Goal: Information Seeking & Learning: Learn about a topic

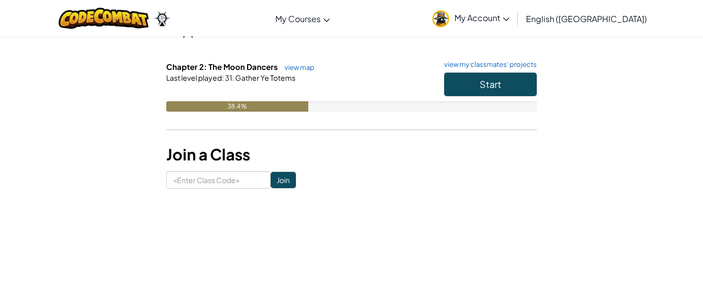
scroll to position [180, 0]
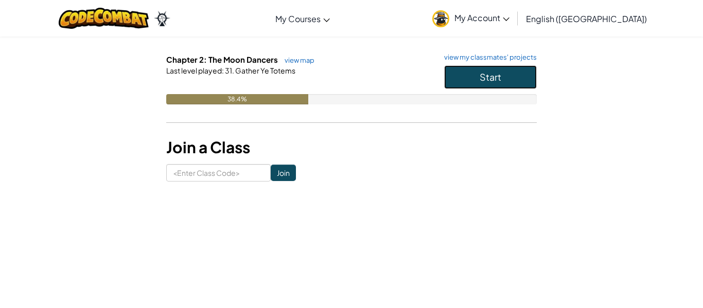
click at [471, 82] on button "Start" at bounding box center [490, 77] width 93 height 24
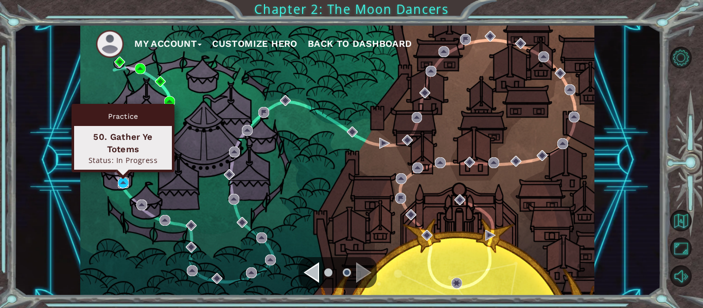
click at [124, 183] on img at bounding box center [123, 183] width 11 height 11
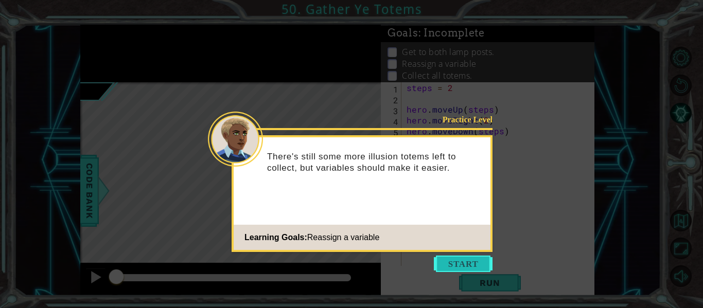
click at [457, 265] on button "Start" at bounding box center [463, 264] width 59 height 16
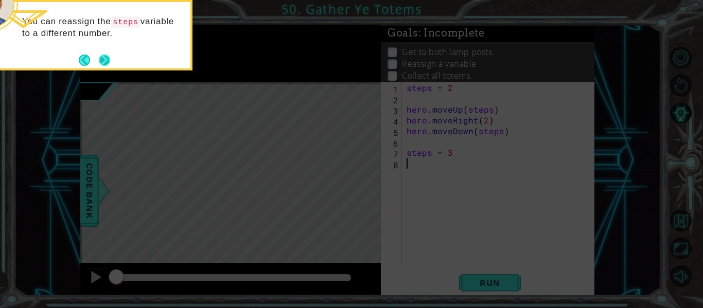
click at [97, 55] on button "Back" at bounding box center [89, 60] width 20 height 11
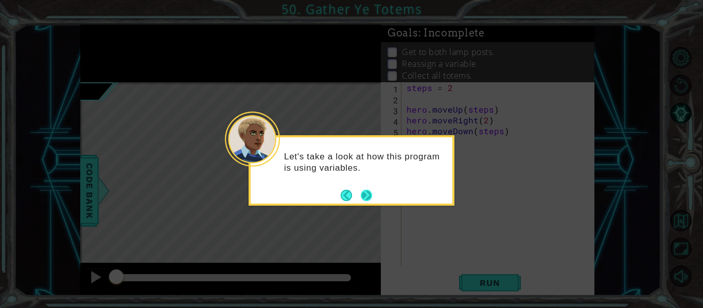
click at [363, 188] on button "Next" at bounding box center [366, 195] width 15 height 15
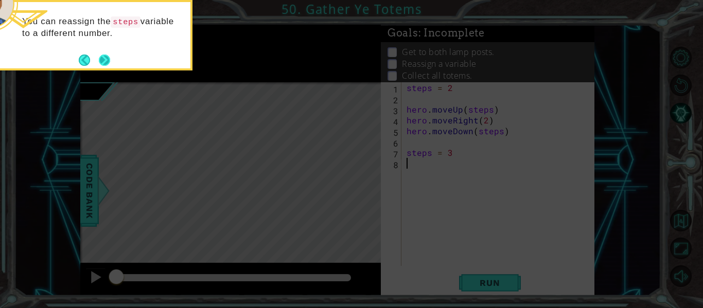
click at [98, 61] on button "Next" at bounding box center [105, 60] width 14 height 14
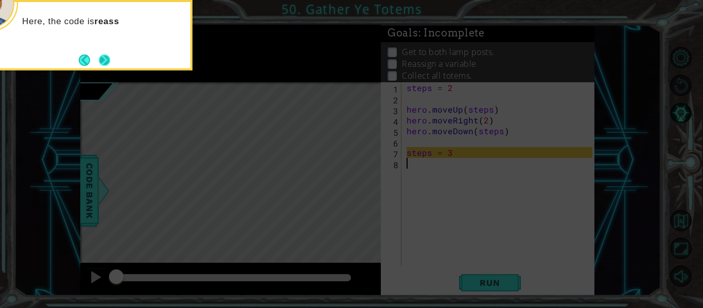
click at [103, 59] on button "Next" at bounding box center [104, 60] width 13 height 13
click at [110, 62] on button "Next" at bounding box center [104, 60] width 11 height 11
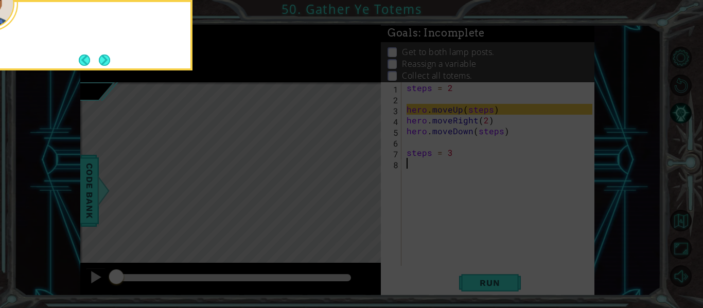
click at [112, 62] on div at bounding box center [90, 35] width 206 height 71
click at [107, 60] on button "Next" at bounding box center [104, 60] width 12 height 12
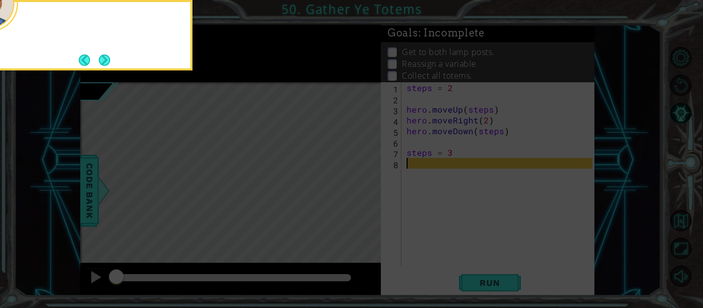
click at [107, 60] on button "Next" at bounding box center [105, 60] width 12 height 12
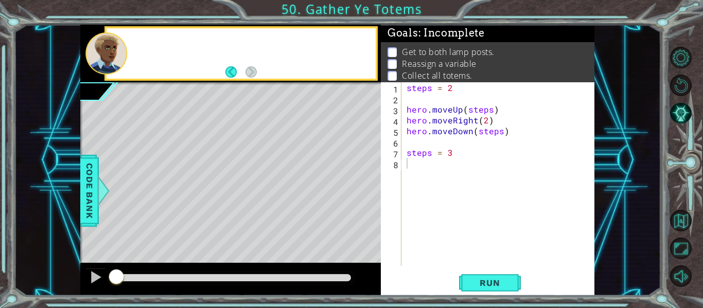
click at [107, 60] on div at bounding box center [106, 53] width 42 height 42
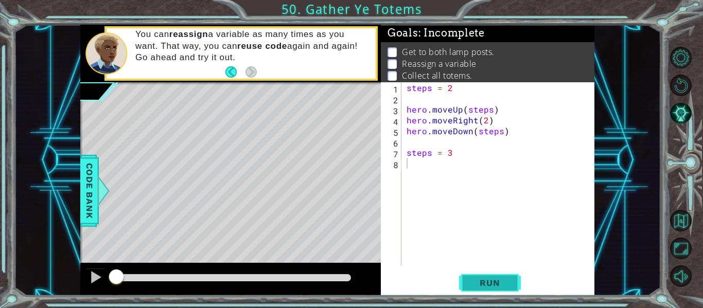
click at [485, 286] on span "Run" at bounding box center [489, 283] width 41 height 10
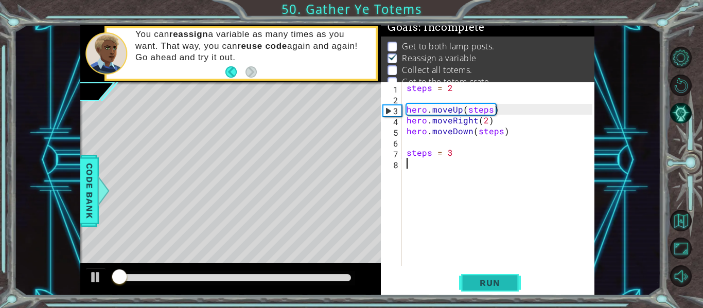
scroll to position [8, 0]
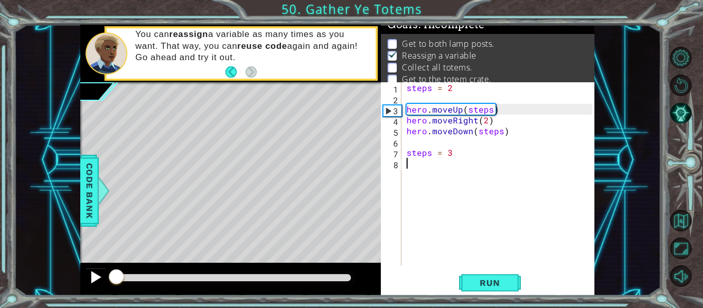
drag, startPoint x: 230, startPoint y: 279, endPoint x: 95, endPoint y: 287, distance: 134.6
click at [95, 287] on div at bounding box center [230, 279] width 301 height 33
click at [96, 284] on div at bounding box center [95, 277] width 13 height 13
click at [482, 120] on div "steps = 2 hero . moveUp ( steps ) hero . moveRight ( 2 ) hero . moveDown ( step…" at bounding box center [501, 184] width 193 height 205
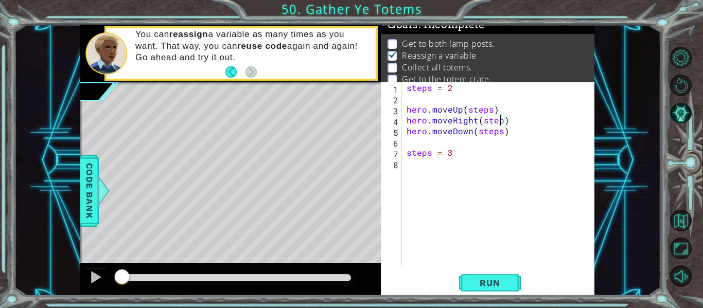
type textarea "hero.moveRight(steps)"
click at [430, 170] on div "steps = 2 hero . moveUp ( steps ) hero . moveRight ( steps ) hero . moveDown ( …" at bounding box center [501, 184] width 193 height 205
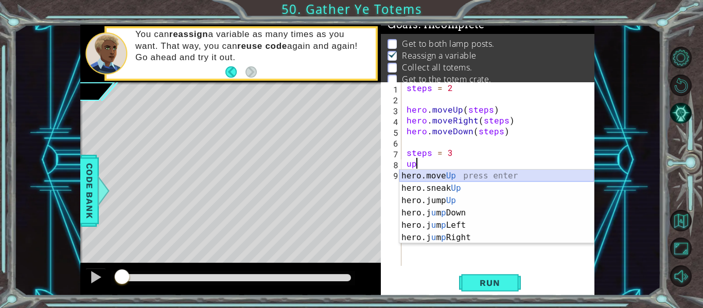
click at [439, 173] on div "hero.move Up press enter hero.sneak Up press enter hero.jump Up press enter her…" at bounding box center [496, 219] width 195 height 99
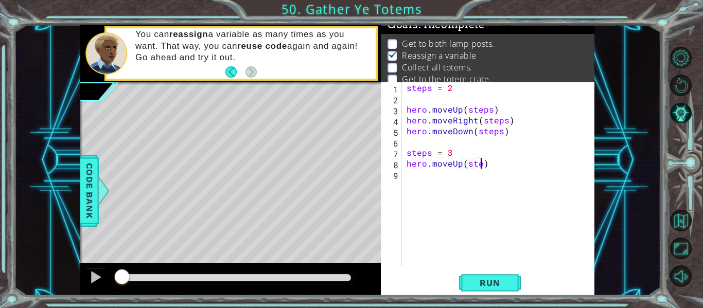
scroll to position [0, 5]
type textarea "hero.moveUp(steps)"
click at [454, 189] on div "steps = 2 hero . moveUp ( steps ) hero . moveRight ( steps ) hero . moveDown ( …" at bounding box center [501, 184] width 193 height 205
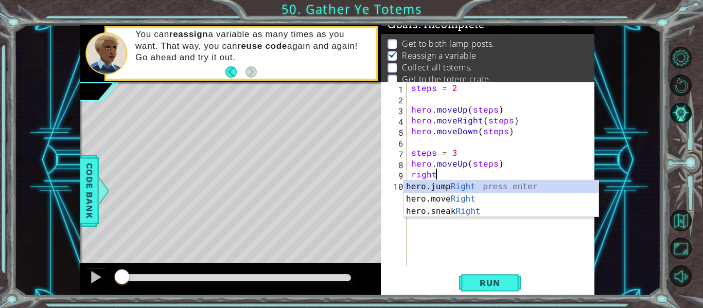
scroll to position [0, 1]
click at [448, 201] on div "hero.jump Right press enter hero.move Right press enter hero.sneak Right press …" at bounding box center [501, 212] width 195 height 62
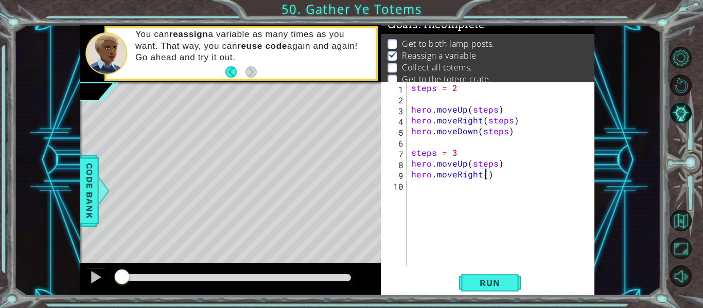
type textarea "hero.moveRight(2)"
click at [472, 185] on div "steps = 2 hero . moveUp ( steps ) hero . moveRight ( steps ) hero . moveDown ( …" at bounding box center [503, 184] width 188 height 205
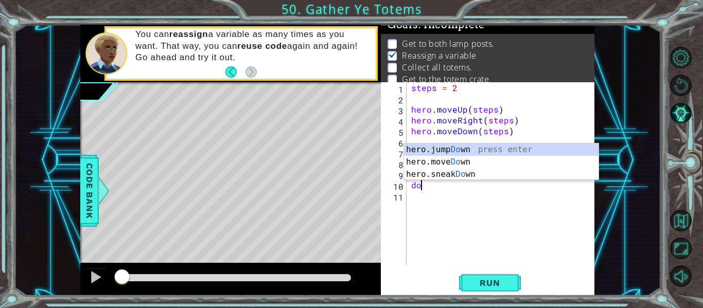
scroll to position [0, 1]
click at [447, 161] on div "hero.jump Down press enter hero.move Down press enter hero.sneak Down press ent…" at bounding box center [501, 175] width 195 height 62
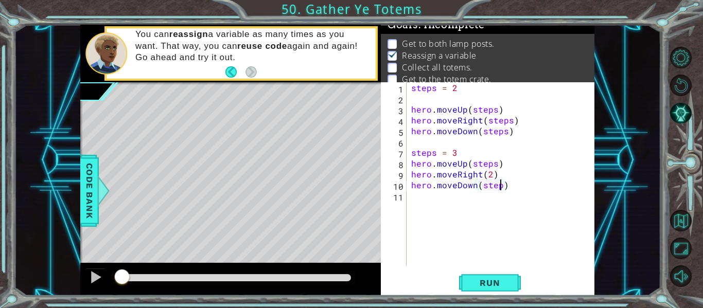
type textarea "hero.moveDown(steps)"
click at [458, 202] on div "steps = 2 hero . moveUp ( steps ) hero . moveRight ( steps ) hero . moveDown ( …" at bounding box center [503, 184] width 188 height 205
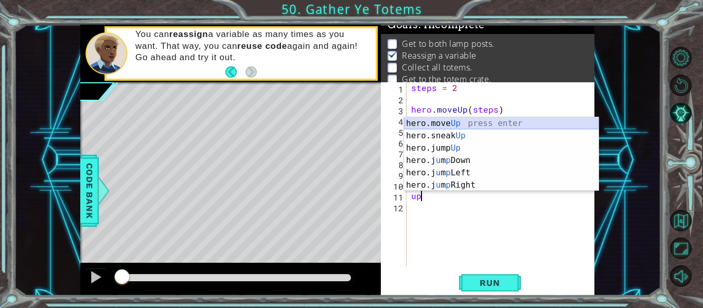
click at [471, 125] on div "hero.move Up press enter hero.sneak Up press enter hero.jump Up press enter her…" at bounding box center [501, 166] width 195 height 99
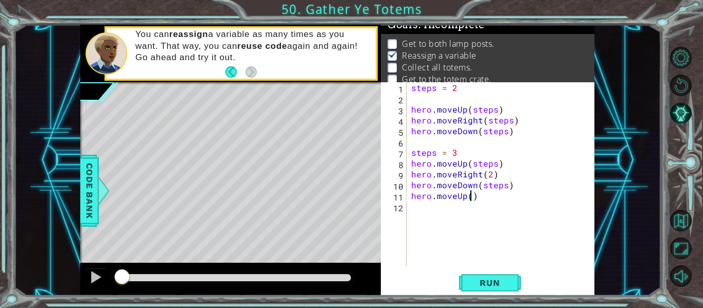
type textarea "hero.moveUp(4)"
click at [445, 213] on div "steps = 2 hero . moveUp ( steps ) hero . moveRight ( steps ) hero . moveDown ( …" at bounding box center [503, 184] width 188 height 205
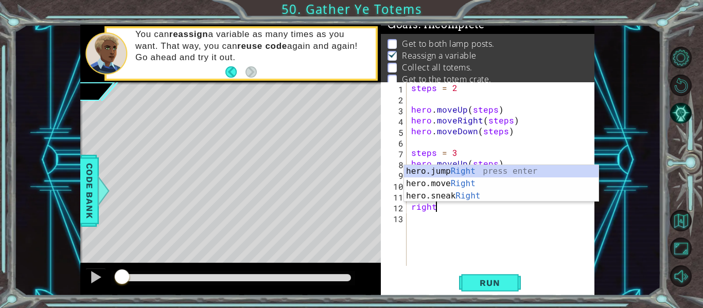
scroll to position [0, 1]
click at [450, 185] on div "hero.jump Right press enter hero.move Right press enter hero.sneak Right press …" at bounding box center [501, 196] width 195 height 62
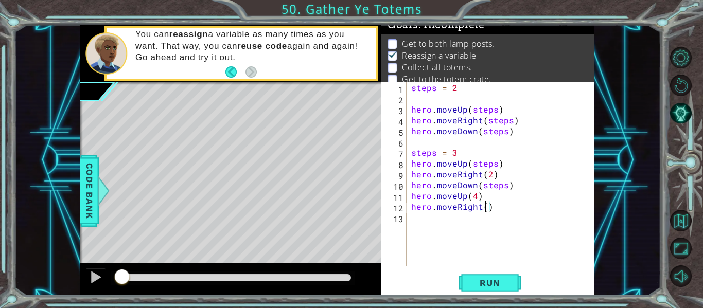
type textarea "hero.moveRight(2)"
click at [439, 222] on div "steps = 2 hero . moveUp ( steps ) hero . moveRight ( steps ) hero . moveDown ( …" at bounding box center [503, 184] width 188 height 205
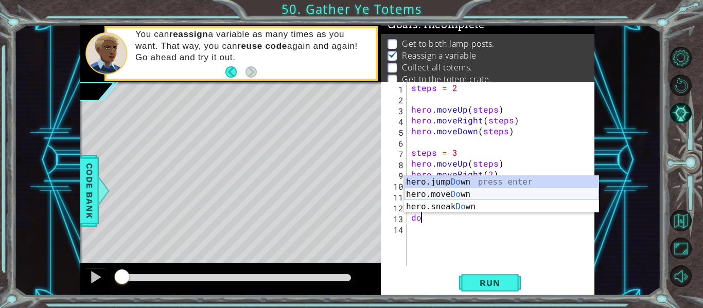
click at [438, 195] on div "hero.jump Do wn press enter hero.move Do wn press enter hero.sneak Do wn press …" at bounding box center [501, 207] width 195 height 62
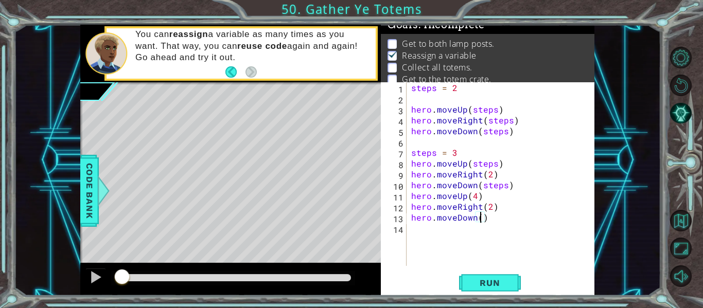
scroll to position [0, 5]
type textarea "hero.moveDown(4)"
click at [492, 276] on button "Run" at bounding box center [490, 283] width 62 height 21
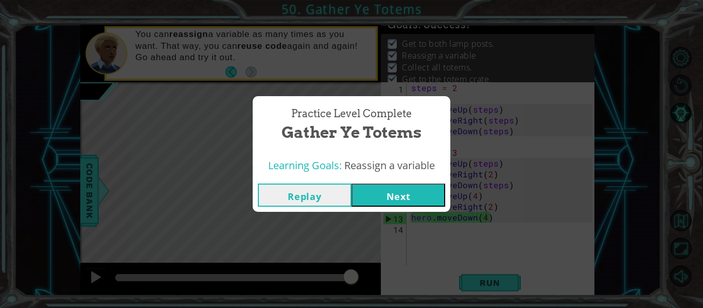
click at [396, 196] on button "Next" at bounding box center [399, 195] width 94 height 23
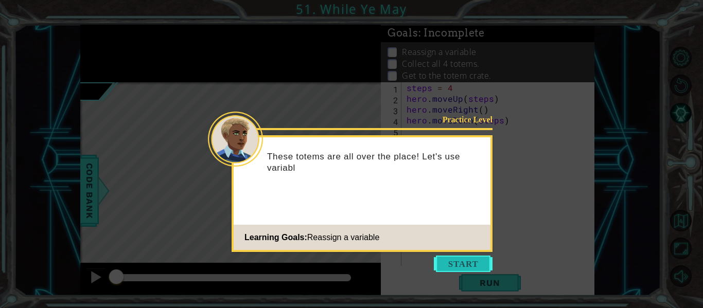
click at [480, 259] on button "Start" at bounding box center [463, 264] width 59 height 16
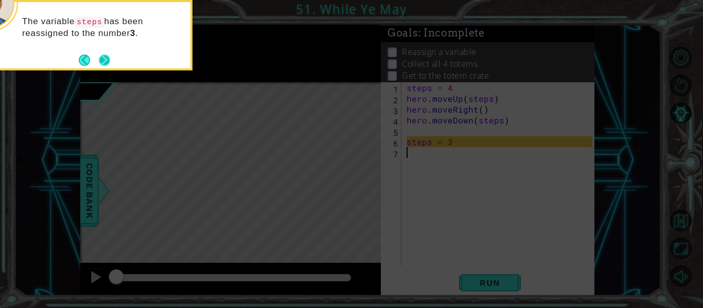
click at [107, 60] on button "Next" at bounding box center [105, 60] width 18 height 18
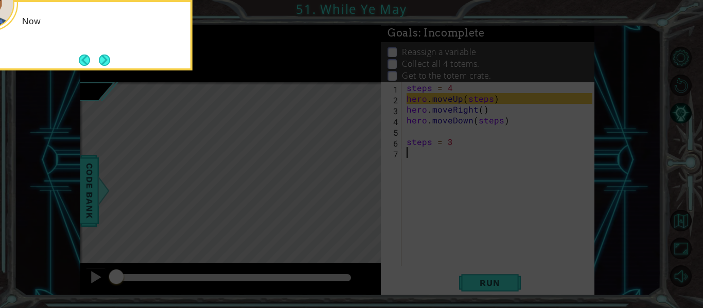
click at [107, 60] on button "Next" at bounding box center [104, 59] width 19 height 19
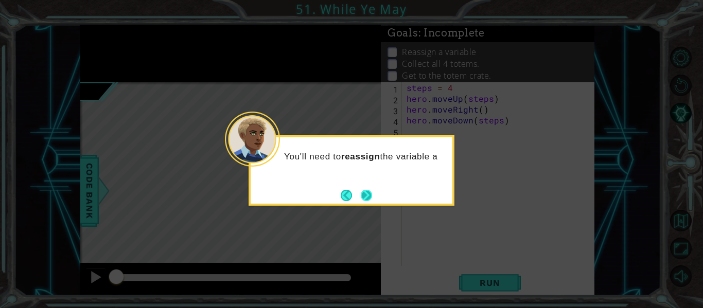
click at [369, 203] on button "Next" at bounding box center [366, 195] width 16 height 16
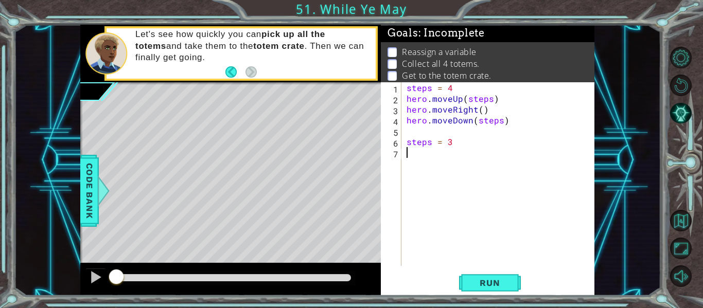
click at [479, 107] on div "steps = 4 hero . moveUp ( steps ) hero . moveRight ( ) hero . moveDown ( steps …" at bounding box center [501, 184] width 193 height 205
type textarea "hero.moveRight(1)"
click at [437, 164] on div "steps = 4 hero . moveUp ( steps ) hero . moveRight ( 1 ) hero . moveDown ( step…" at bounding box center [501, 184] width 193 height 205
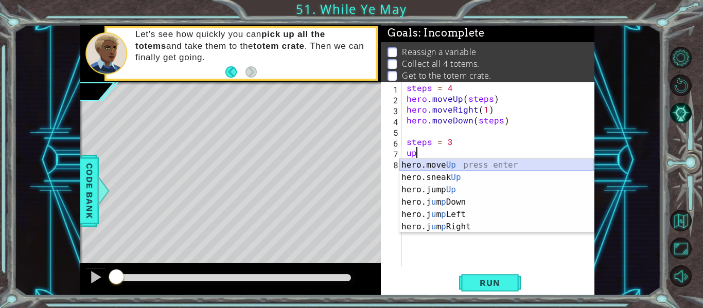
click at [454, 164] on div "hero.move Up press enter hero.sneak Up press enter hero.jump Up press enter her…" at bounding box center [496, 208] width 195 height 99
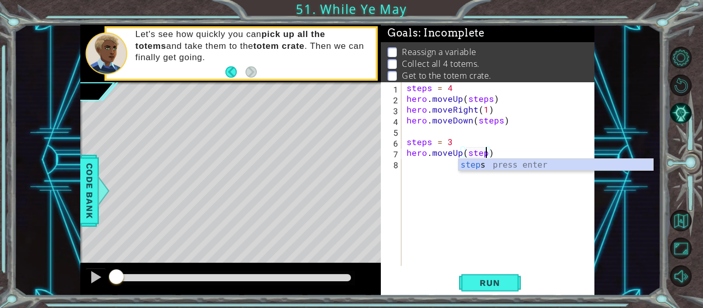
type textarea "hero.moveUp(steps)"
click at [437, 171] on div "steps = 4 hero . moveUp ( steps ) hero . moveRight ( 1 ) hero . moveDown ( step…" at bounding box center [501, 184] width 193 height 205
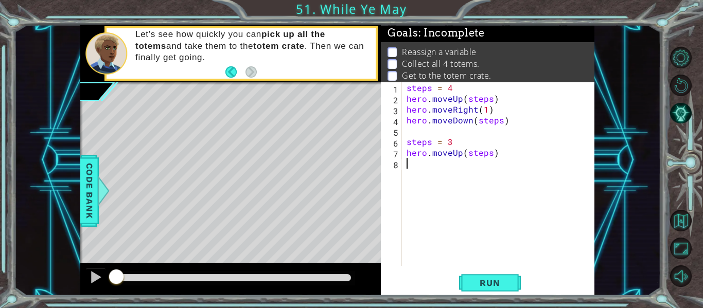
scroll to position [0, 0]
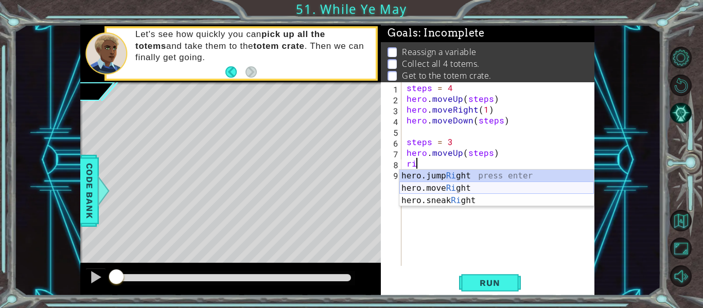
click at [465, 190] on div "hero.jump Ri ght press enter hero.move Ri ght press enter hero.sneak Ri ght pre…" at bounding box center [496, 201] width 195 height 62
type textarea "hero.moveRight(1)"
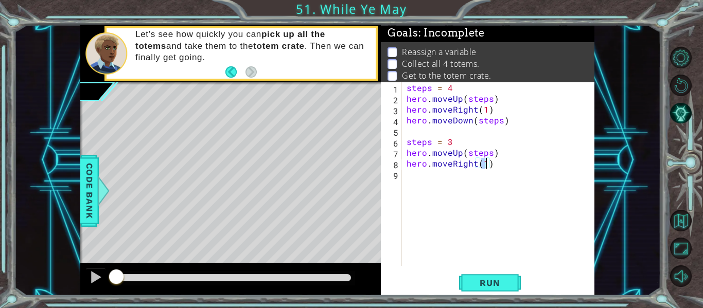
click at [476, 175] on div "steps = 4 hero . moveUp ( steps ) hero . moveRight ( 1 ) hero . moveDown ( step…" at bounding box center [501, 184] width 193 height 205
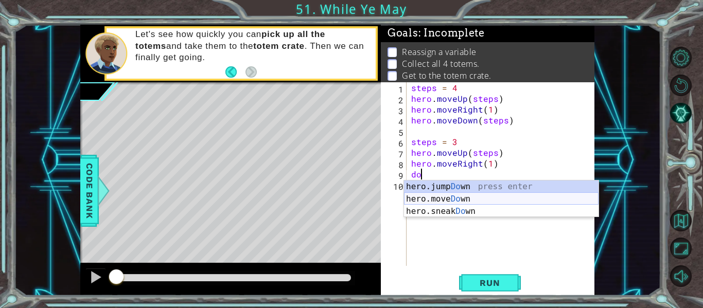
click at [432, 200] on div "hero.jump Do wn press enter hero.move Do wn press enter hero.sneak Do wn press …" at bounding box center [501, 212] width 195 height 62
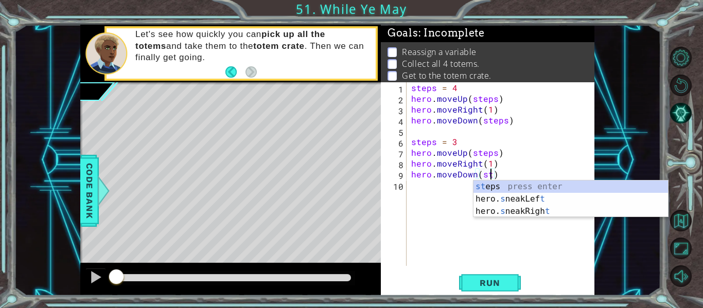
scroll to position [0, 5]
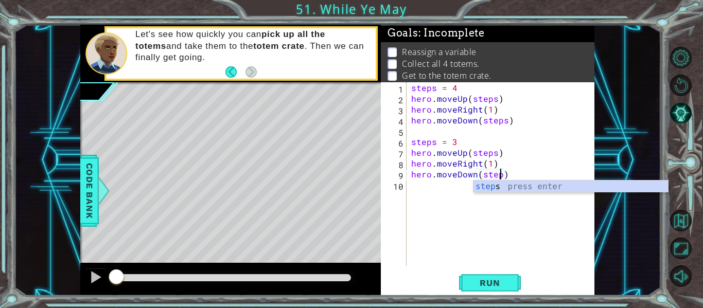
type textarea "hero.moveDown(steps)"
click at [422, 197] on div "steps = 4 hero . moveUp ( steps ) hero . moveRight ( 1 ) hero . moveDown ( step…" at bounding box center [503, 184] width 188 height 205
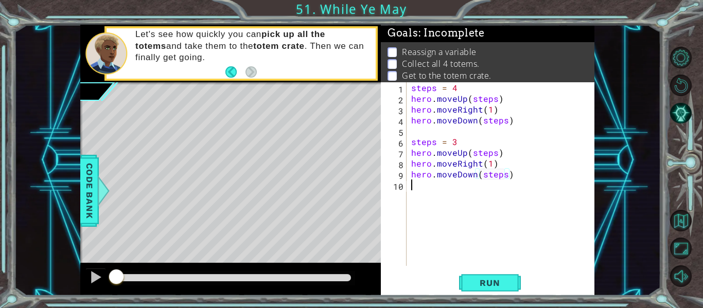
scroll to position [0, 0]
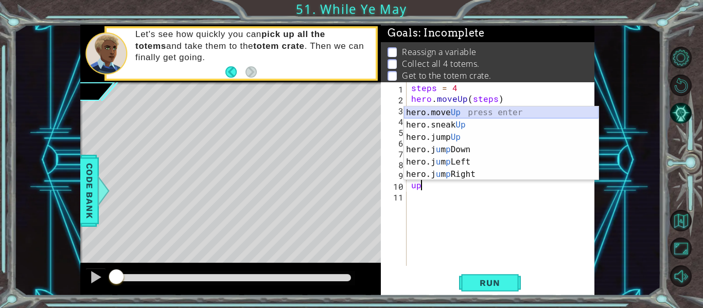
click at [437, 108] on div "hero.move Up press enter hero.sneak Up press enter hero.jump Up press enter her…" at bounding box center [501, 156] width 195 height 99
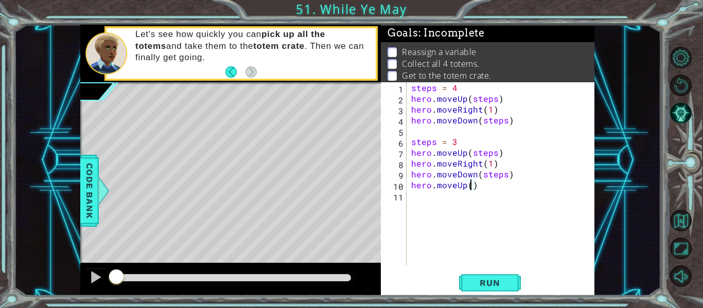
type textarea "hero.moveUp(2)"
click at [465, 205] on div "steps = 4 hero . moveUp ( steps ) hero . moveRight ( 1 ) hero . moveDown ( step…" at bounding box center [503, 184] width 188 height 205
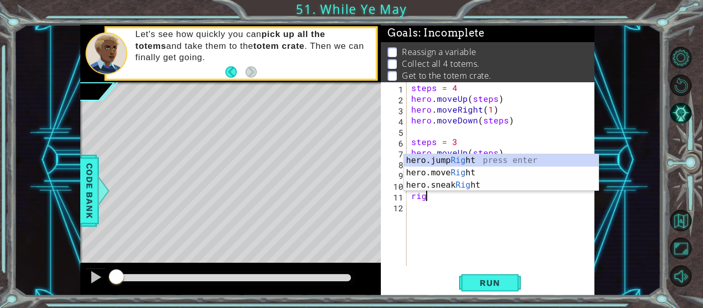
scroll to position [0, 1]
click at [467, 170] on div "hero.jump Righ t press enter hero.move Righ t press enter hero.sneak Righ t pre…" at bounding box center [501, 185] width 195 height 62
type textarea "hero.moveRight(1)"
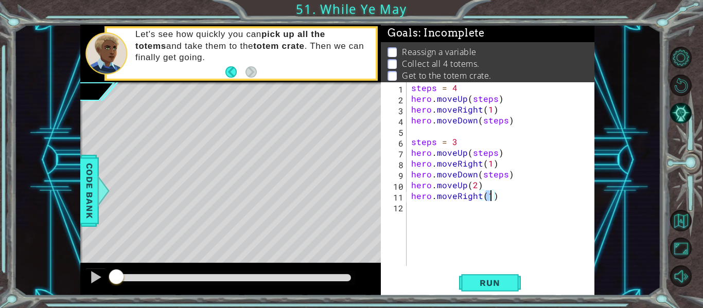
click at [425, 215] on div "steps = 4 hero . moveUp ( steps ) hero . moveRight ( 1 ) hero . moveDown ( step…" at bounding box center [503, 184] width 188 height 205
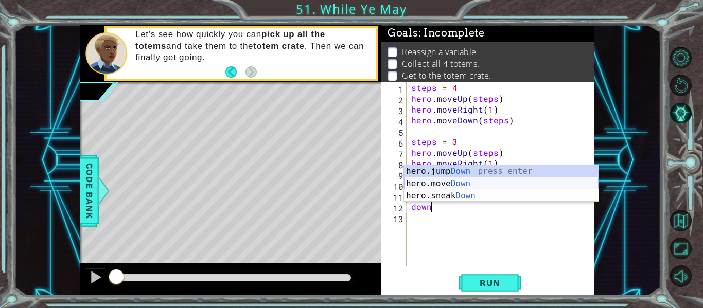
click at [460, 183] on div "hero.jump Down press enter hero.move Down press enter hero.sneak Down press ent…" at bounding box center [501, 196] width 195 height 62
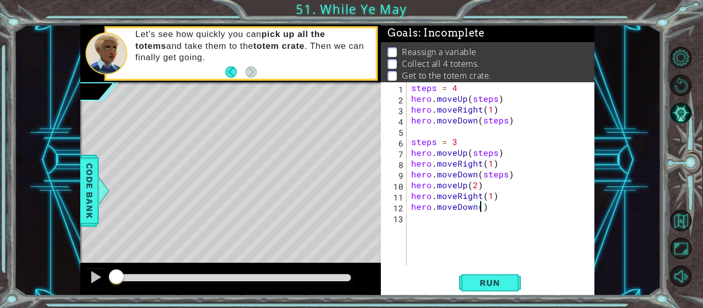
type textarea "hero.moveDown(2)"
click at [440, 221] on div "steps = 4 hero . moveUp ( steps ) hero . moveRight ( 1 ) hero . moveDown ( step…" at bounding box center [503, 184] width 188 height 205
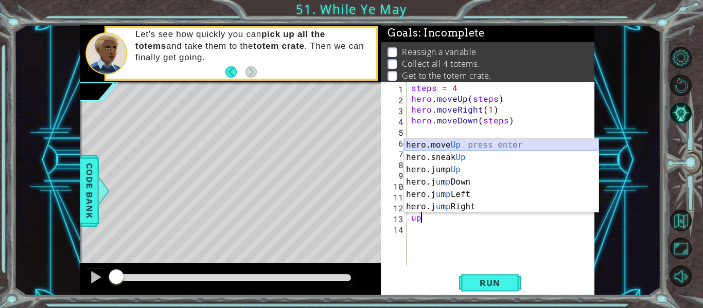
click at [468, 146] on div "hero.move Up press enter hero.sneak Up press enter hero.jump Up press enter her…" at bounding box center [501, 188] width 195 height 99
type textarea "hero.moveUp(1)"
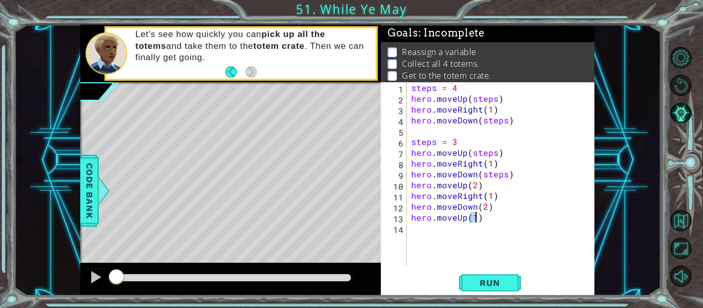
click at [435, 234] on div "steps = 4 hero . moveUp ( steps ) hero . moveRight ( 1 ) hero . moveDown ( step…" at bounding box center [503, 184] width 188 height 205
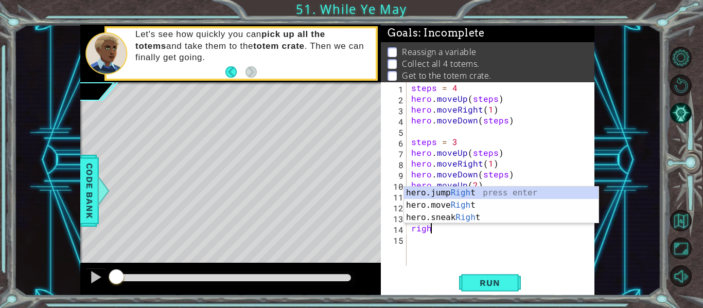
scroll to position [0, 1]
click at [454, 205] on div "hero.jump Right press enter hero.move Right press enter hero.sneak Right press …" at bounding box center [501, 218] width 195 height 62
type textarea "hero.moveRight(1)"
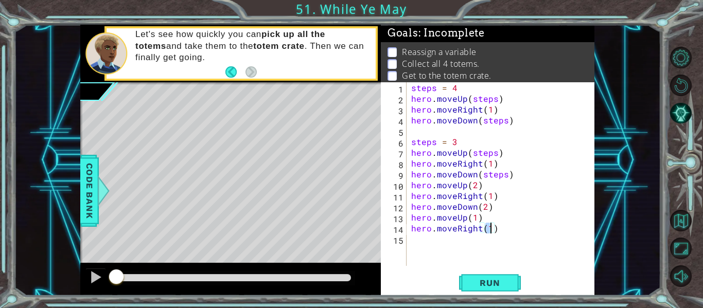
click at [428, 250] on div "steps = 4 hero . moveUp ( steps ) hero . moveRight ( 1 ) hero . moveDown ( step…" at bounding box center [503, 184] width 188 height 205
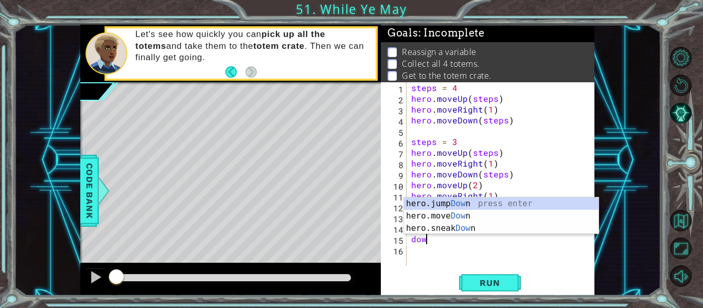
scroll to position [0, 1]
click at [434, 215] on div "hero.jump Down press enter hero.move Down press enter hero.sneak Down press ent…" at bounding box center [501, 229] width 195 height 62
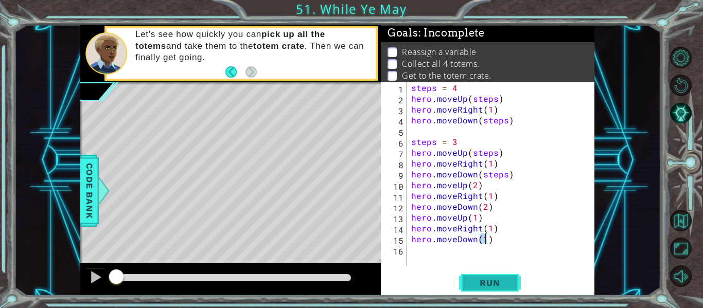
type textarea "hero.moveDown(1)"
click at [463, 280] on button "Run" at bounding box center [490, 283] width 62 height 21
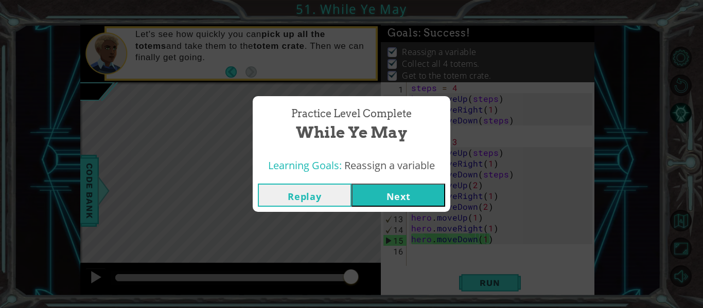
click at [382, 203] on button "Next" at bounding box center [399, 195] width 94 height 23
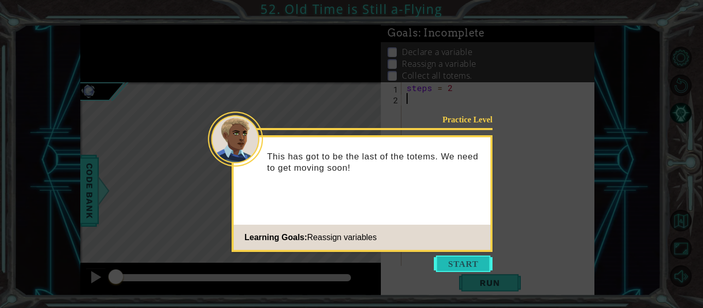
click at [474, 265] on button "Start" at bounding box center [463, 264] width 59 height 16
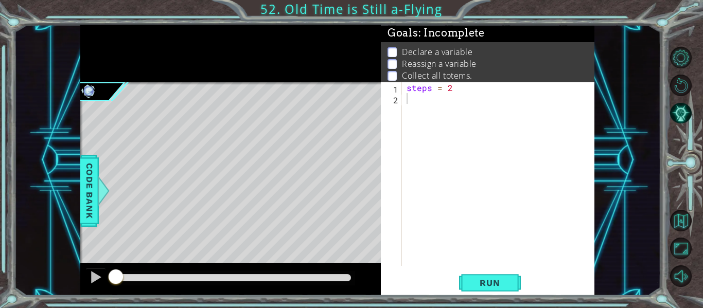
click at [559, 202] on div "steps = 2" at bounding box center [501, 184] width 193 height 205
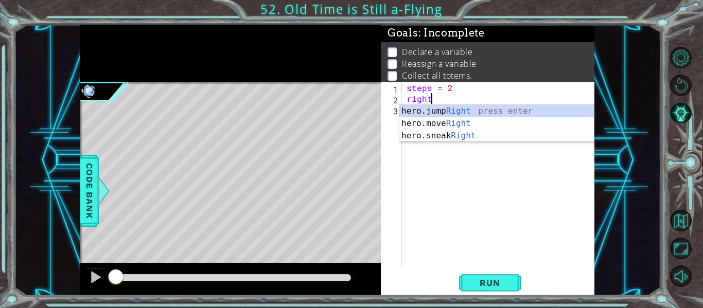
scroll to position [0, 1]
click at [456, 118] on div "hero.jump Right press enter hero.move Right press enter hero.sneak Right press …" at bounding box center [496, 136] width 195 height 62
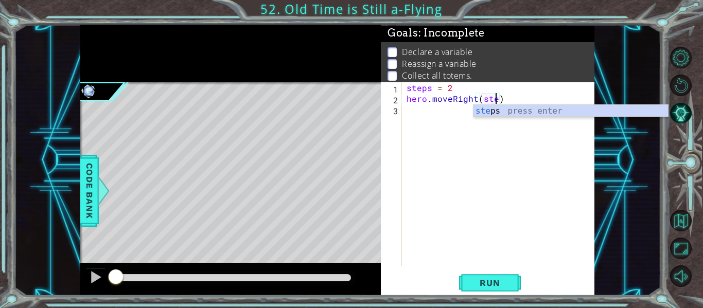
scroll to position [0, 6]
type textarea "hero.moveRight(steps)"
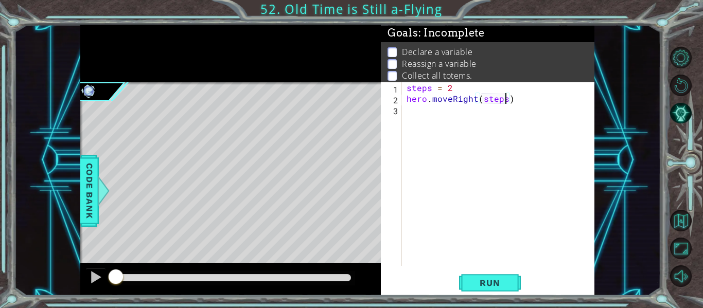
click at [472, 122] on div "steps = 2 hero . moveRight ( steps )" at bounding box center [501, 184] width 193 height 205
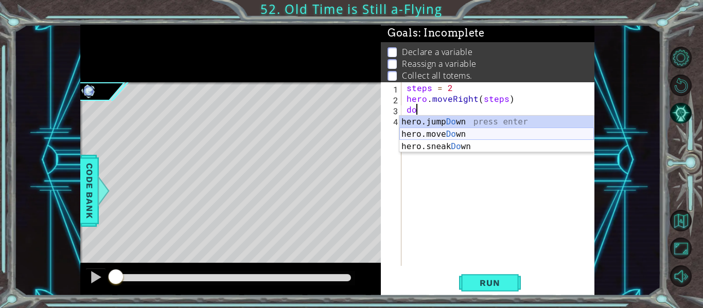
click at [475, 133] on div "hero.jump Do wn press enter hero.move Do wn press enter hero.sneak Do wn press …" at bounding box center [496, 147] width 195 height 62
type textarea "hero.moveDown(1)"
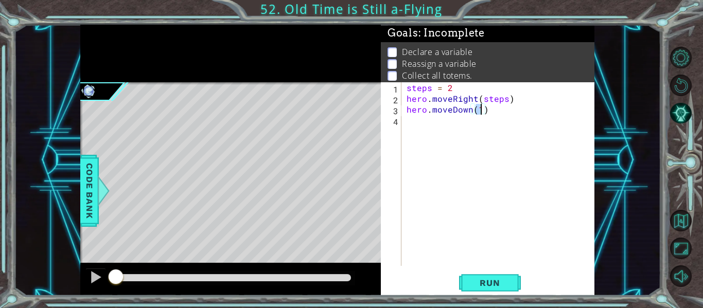
click at [475, 133] on div "steps = 2 hero . moveRight ( steps ) hero . moveDown ( 1 )" at bounding box center [501, 184] width 193 height 205
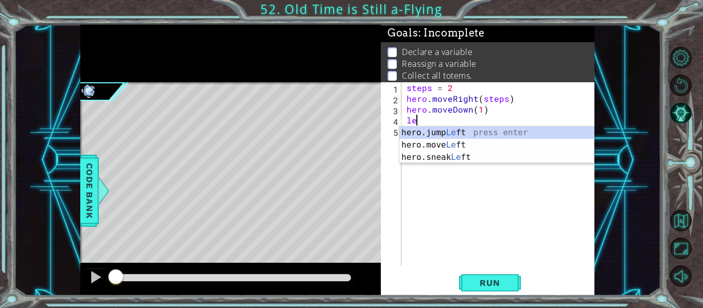
scroll to position [0, 1]
click at [459, 143] on div "hero.jump Left press enter hero.move Left press enter hero.sneak Left press ent…" at bounding box center [496, 158] width 195 height 62
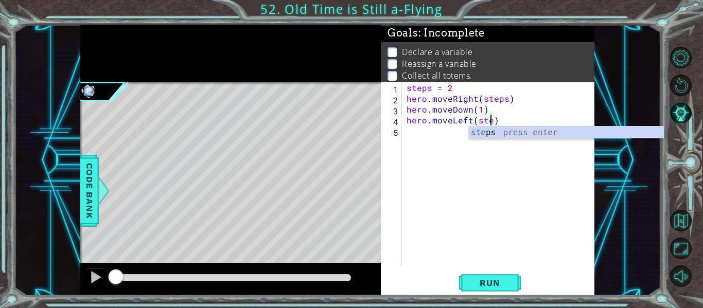
scroll to position [0, 5]
type textarea "hero.moveLeft(steps)"
click at [454, 134] on div "steps = 2 hero . moveRight ( steps ) hero . moveDown ( 1 ) hero . moveLeft ( st…" at bounding box center [501, 184] width 193 height 205
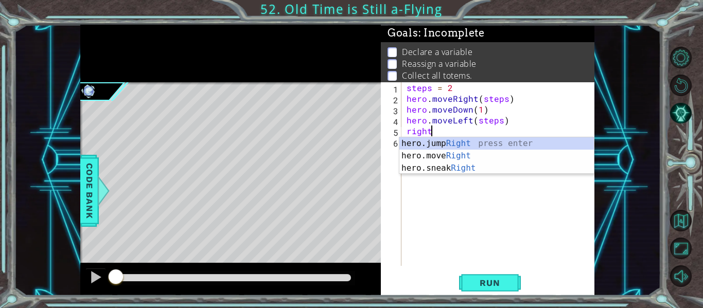
scroll to position [0, 1]
click at [462, 154] on div "hero.jump Right press enter hero.move Right press enter hero.sneak Right press …" at bounding box center [496, 168] width 195 height 62
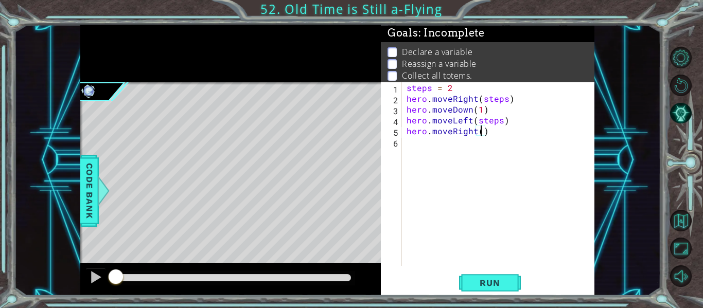
type textarea "hero.moveRight(4)"
click at [482, 143] on div "steps = 2 hero . moveRight ( steps ) hero . moveDown ( 1 ) hero . moveLeft ( st…" at bounding box center [501, 184] width 193 height 205
click at [512, 123] on div "steps = 2 hero . moveRight ( steps ) hero . moveDown ( 1 ) hero . moveLeft ( st…" at bounding box center [501, 184] width 193 height 205
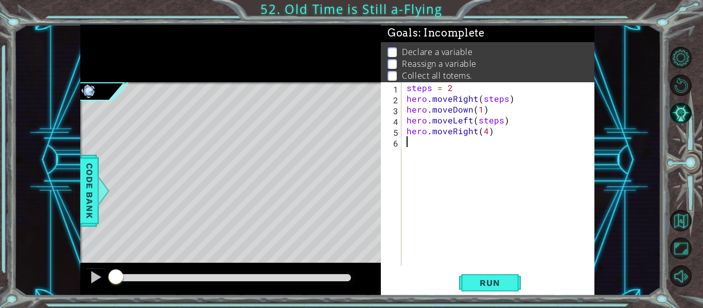
type textarea "hero.moveLeft(steps)"
click at [515, 121] on div "steps = 2 hero . moveRight ( steps ) hero . moveDown ( 1 ) hero . moveLeft ( st…" at bounding box center [501, 184] width 193 height 205
type textarea "hero.moveLeft(steps)"
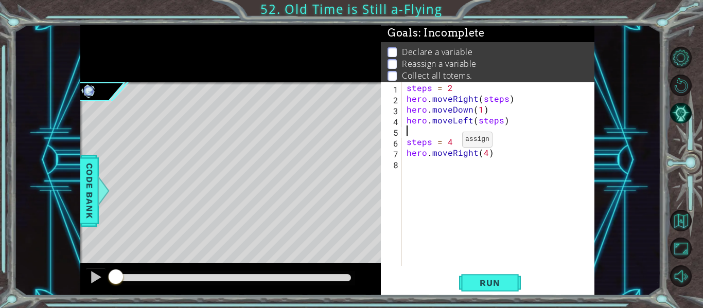
click at [445, 142] on div "steps = 2 hero . moveRight ( steps ) hero . moveDown ( 1 ) hero . moveLeft ( st…" at bounding box center [501, 184] width 193 height 205
click at [485, 150] on div "steps = 2 hero . moveRight ( steps ) hero . moveDown ( 1 ) hero . moveLeft ( st…" at bounding box center [501, 184] width 193 height 205
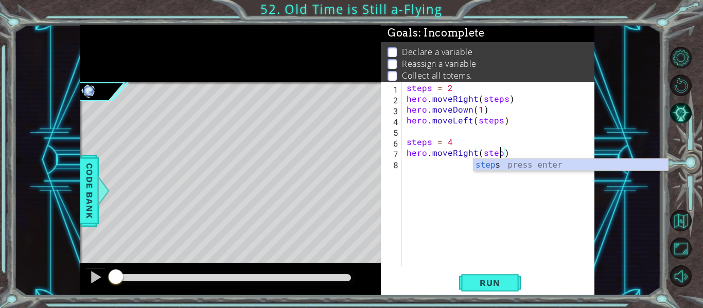
type textarea "hero.moveRight(steps)"
click at [480, 167] on div "steps press enter" at bounding box center [571, 177] width 195 height 37
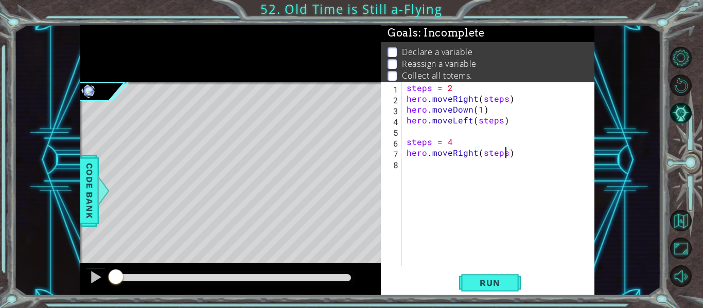
click at [477, 168] on div "steps = 2 hero . moveRight ( steps ) hero . moveDown ( 1 ) hero . moveLeft ( st…" at bounding box center [501, 184] width 193 height 205
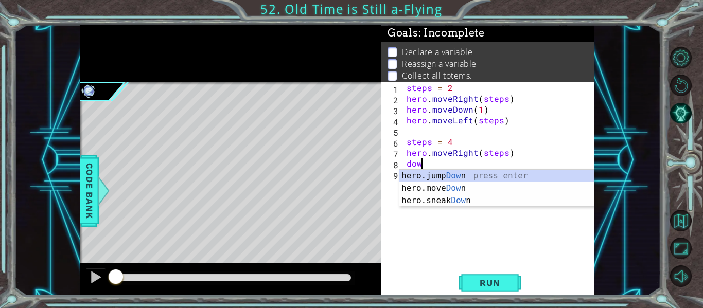
scroll to position [0, 1]
click at [494, 185] on div "hero.jump Dow n press enter hero.move Dow n press enter hero.sneak Dow n press …" at bounding box center [496, 201] width 195 height 62
type textarea "hero.moveDown(1)"
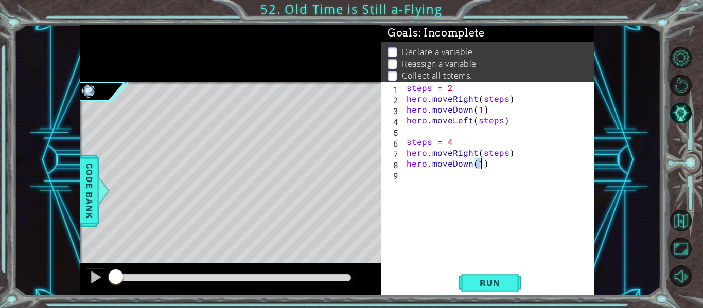
click at [481, 184] on div "steps = 2 hero . moveRight ( steps ) hero . moveDown ( 1 ) hero . moveLeft ( st…" at bounding box center [501, 184] width 193 height 205
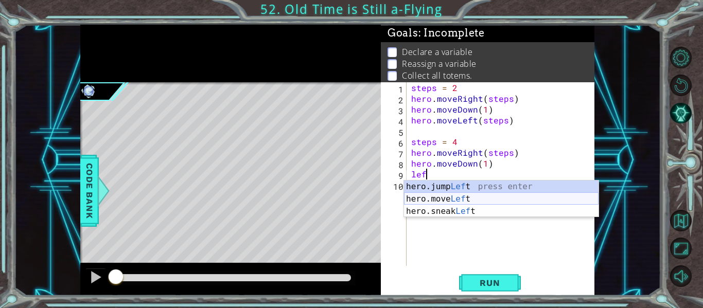
click at [474, 202] on div "hero.jump Lef t press enter hero.move Lef t press enter hero.sneak Lef t press …" at bounding box center [501, 212] width 195 height 62
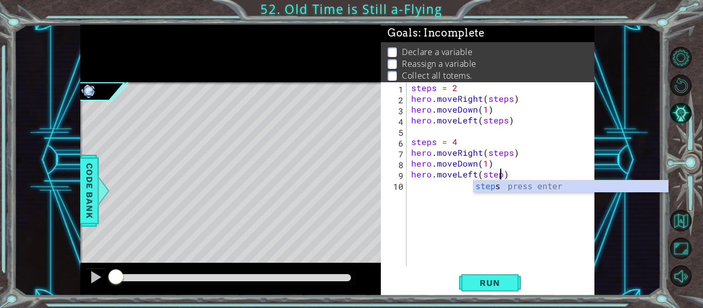
type textarea "hero.moveLeft(steps)"
click at [515, 173] on div "steps = 2 hero . moveRight ( steps ) hero . moveDown ( 1 ) hero . moveLeft ( st…" at bounding box center [503, 184] width 188 height 205
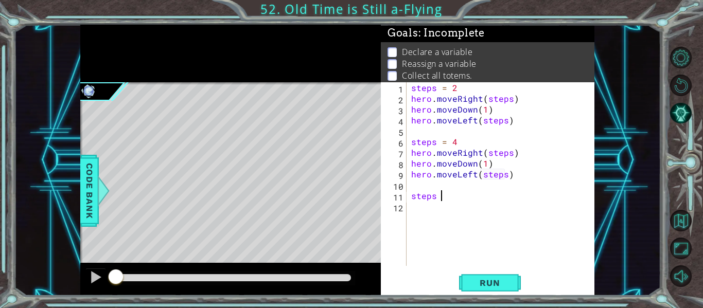
scroll to position [0, 2]
type textarea "steps = 6"
click at [488, 208] on div "steps = 2 hero . moveRight ( steps ) hero . moveDown ( 1 ) hero . moveLeft ( st…" at bounding box center [503, 184] width 188 height 205
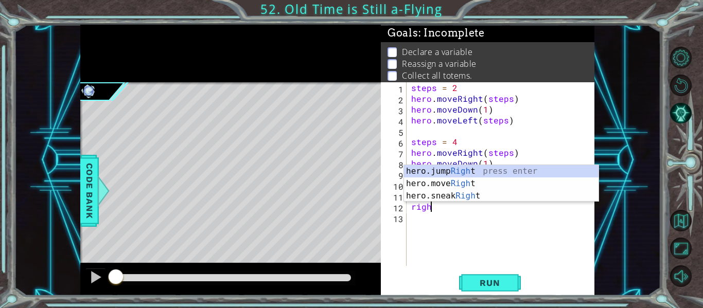
scroll to position [0, 1]
click at [488, 181] on div "hero.jump Right press enter hero.move Right press enter hero.sneak Right press …" at bounding box center [501, 196] width 195 height 62
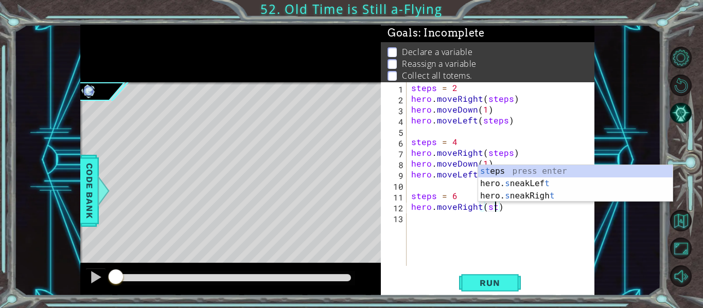
scroll to position [0, 5]
type textarea "hero.moveRight(steps)"
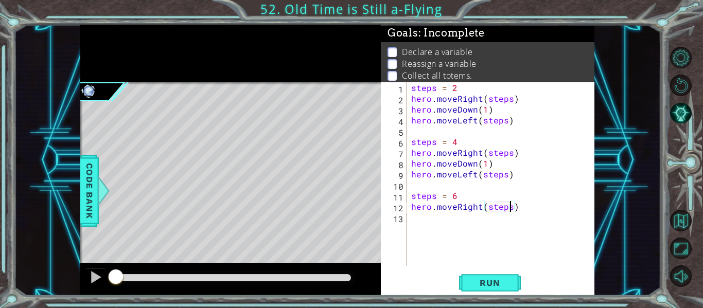
click at [521, 222] on div "steps = 2 hero . moveRight ( steps ) hero . moveDown ( 1 ) hero . moveLeft ( st…" at bounding box center [503, 184] width 188 height 205
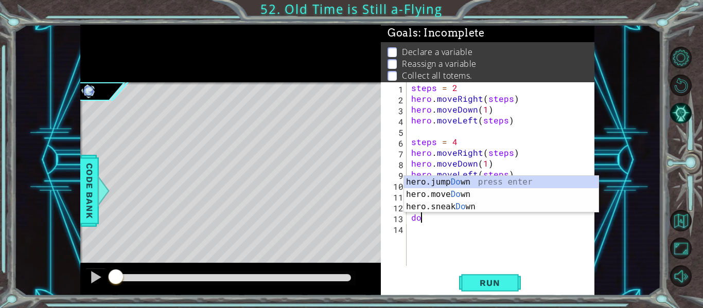
scroll to position [0, 1]
click at [516, 189] on div "hero.jump Down press enter hero.move Down press enter hero.sneak Down press ent…" at bounding box center [501, 207] width 195 height 62
type textarea "hero.moveDown(1)"
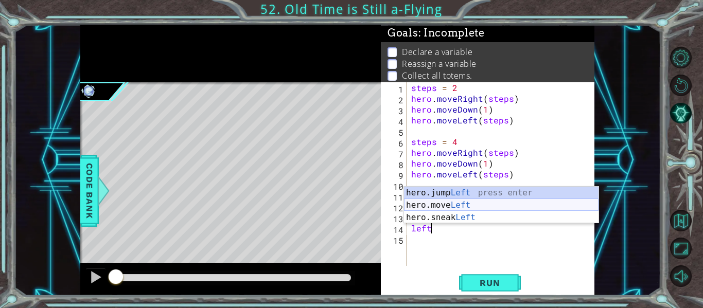
click at [515, 204] on div "hero.jump Left press enter hero.move Left press enter hero.sneak Left press ent…" at bounding box center [501, 218] width 195 height 62
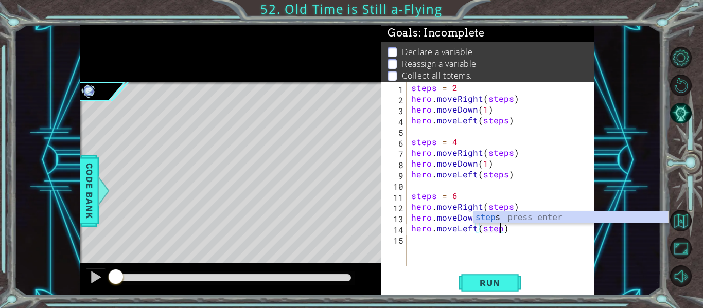
scroll to position [0, 6]
type textarea "hero.moveLeft(steps)"
click at [507, 292] on button "Run" at bounding box center [490, 283] width 62 height 21
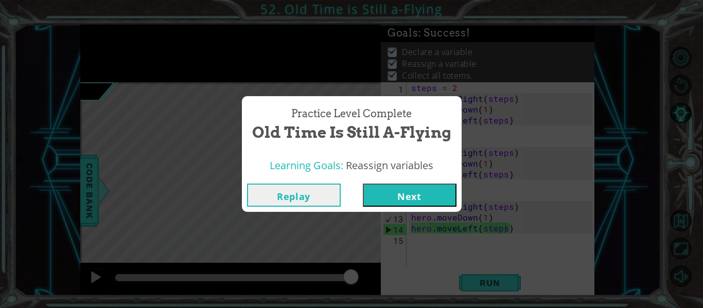
click at [382, 201] on button "Next" at bounding box center [410, 195] width 94 height 23
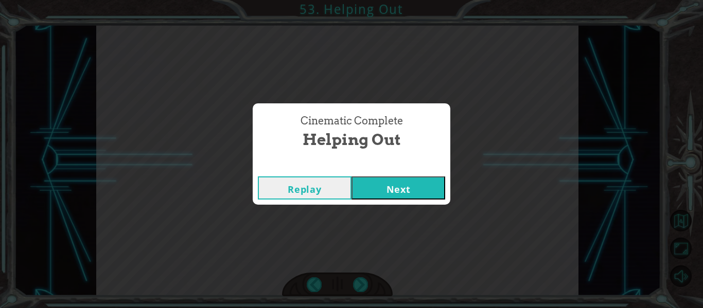
click at [409, 186] on button "Next" at bounding box center [399, 188] width 94 height 23
click at [412, 180] on button "Next" at bounding box center [399, 188] width 94 height 23
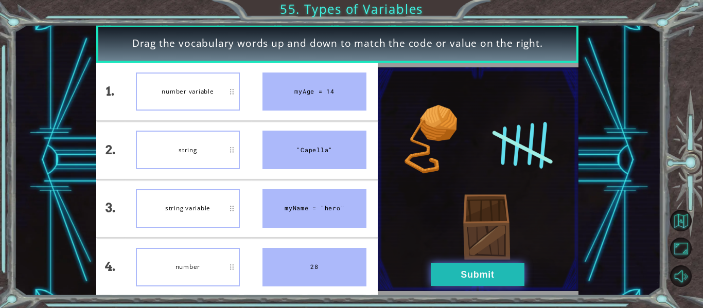
click at [449, 282] on button "Submit" at bounding box center [478, 274] width 94 height 23
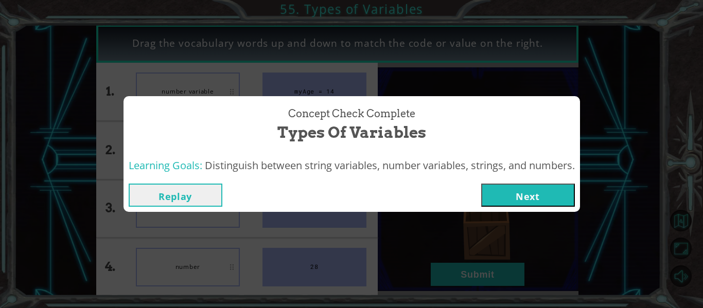
click at [533, 190] on button "Next" at bounding box center [528, 195] width 94 height 23
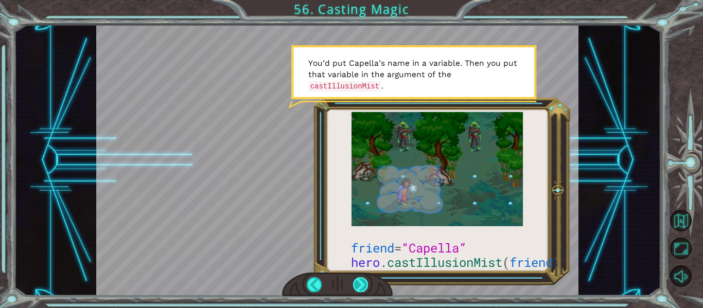
click at [356, 282] on div at bounding box center [360, 284] width 15 height 14
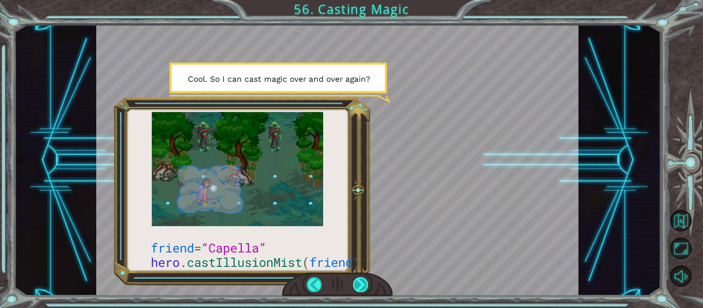
click at [356, 282] on div at bounding box center [360, 284] width 15 height 14
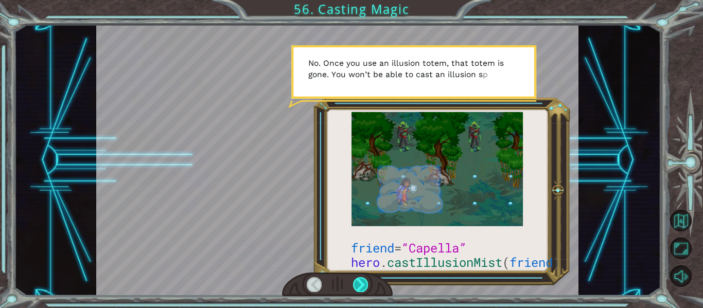
click at [356, 282] on div at bounding box center [360, 284] width 15 height 14
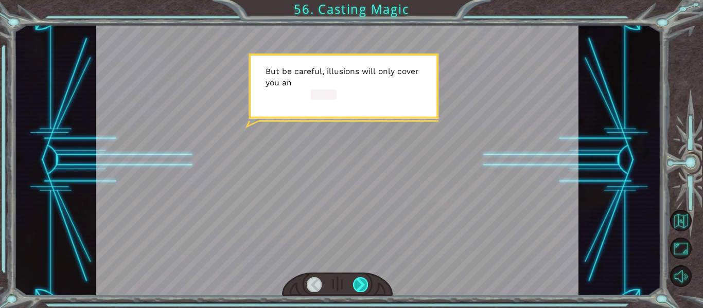
click at [356, 282] on div at bounding box center [360, 284] width 15 height 14
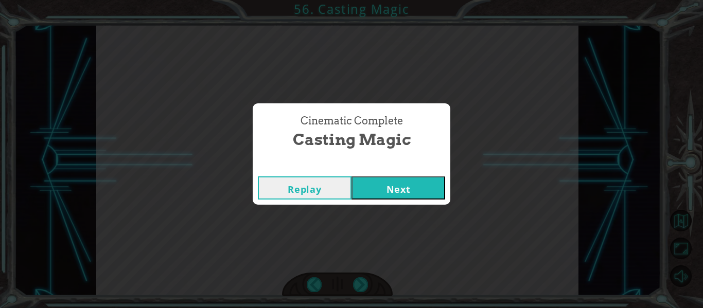
click at [379, 179] on button "Next" at bounding box center [399, 188] width 94 height 23
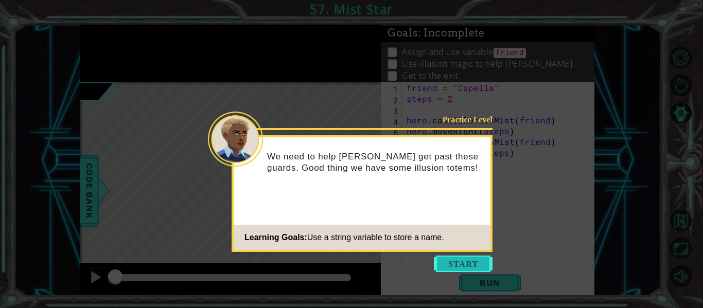
click at [440, 264] on button "Start" at bounding box center [463, 264] width 59 height 16
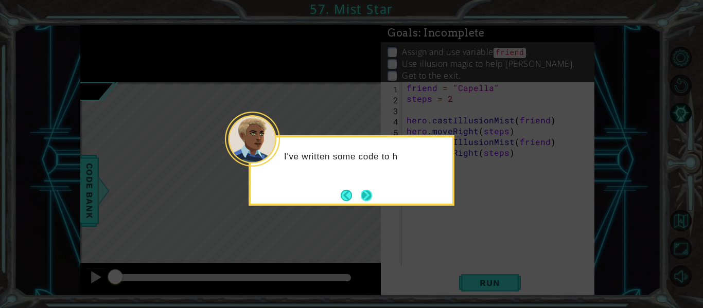
click at [359, 190] on button "Next" at bounding box center [366, 195] width 18 height 18
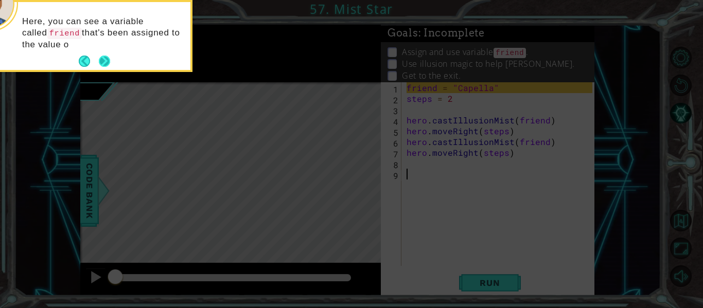
click at [102, 59] on button "Next" at bounding box center [105, 62] width 14 height 14
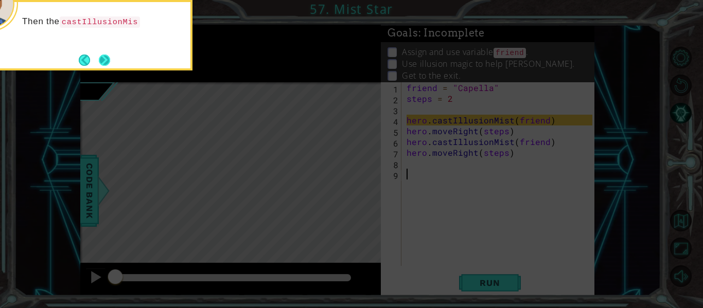
click at [102, 59] on button "Next" at bounding box center [104, 59] width 17 height 17
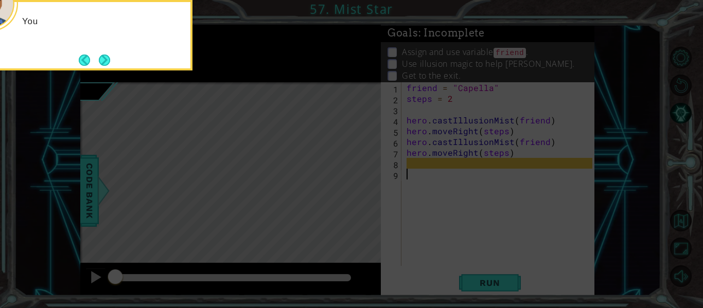
click at [102, 59] on button "Next" at bounding box center [105, 60] width 14 height 14
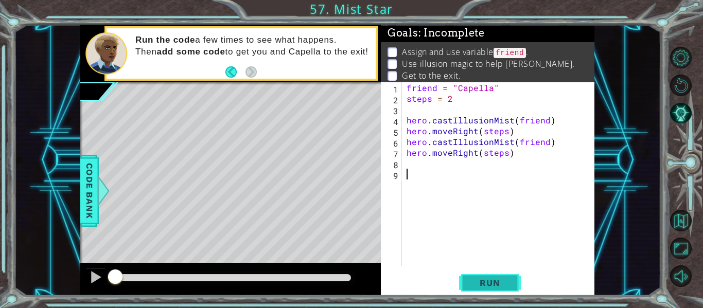
click at [478, 280] on span "Run" at bounding box center [489, 283] width 41 height 10
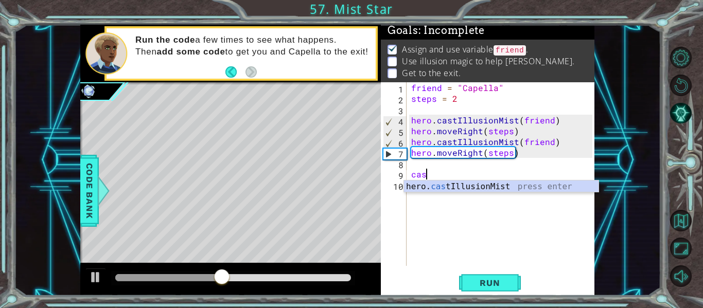
scroll to position [0, 1]
type textarea "hero.castIllusionMist(friend)"
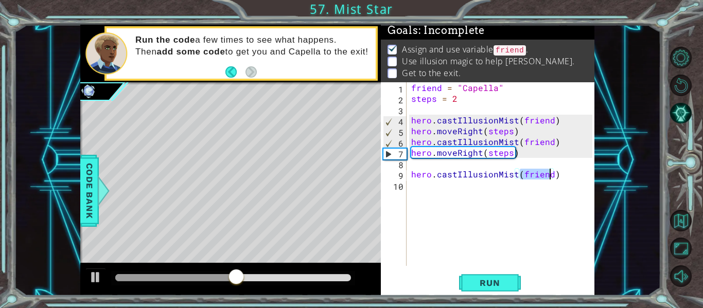
click at [472, 166] on div "friend = "Capella" steps = 2 hero . castIllusionMist ( friend ) hero . moveRigh…" at bounding box center [503, 184] width 188 height 205
click at [473, 173] on div "friend = "Capella" steps = 2 hero . castIllusionMist ( friend ) hero . moveRigh…" at bounding box center [503, 184] width 188 height 205
type textarea "hero.castIllusionMist(friend)"
click at [473, 173] on div "friend = "Capella" steps = 2 hero . castIllusionMist ( friend ) hero . moveRigh…" at bounding box center [503, 184] width 188 height 205
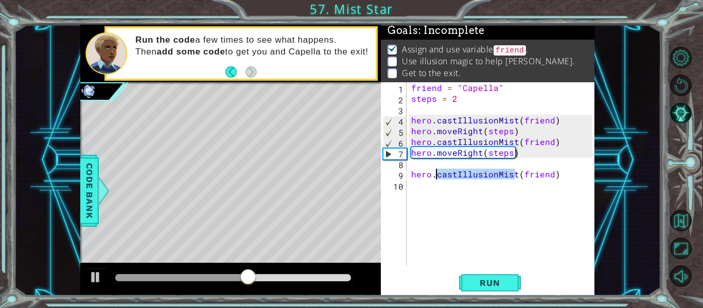
click at [455, 168] on div "friend = "Capella" steps = 2 hero . castIllusionMist ( friend ) hero . moveRigh…" at bounding box center [503, 184] width 188 height 205
type textarea "hero.moveRight(steps)"
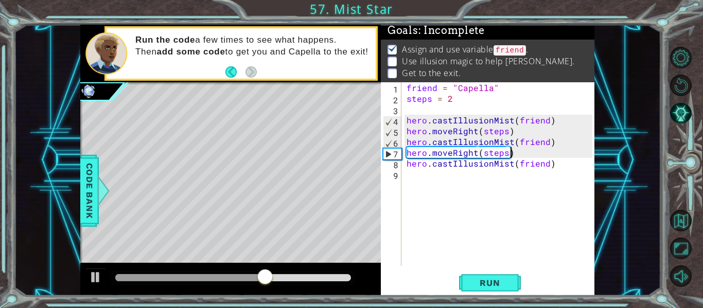
click at [449, 183] on div "friend = "Capella" steps = 2 hero . castIllusionMist ( friend ) hero . moveRigh…" at bounding box center [501, 184] width 193 height 205
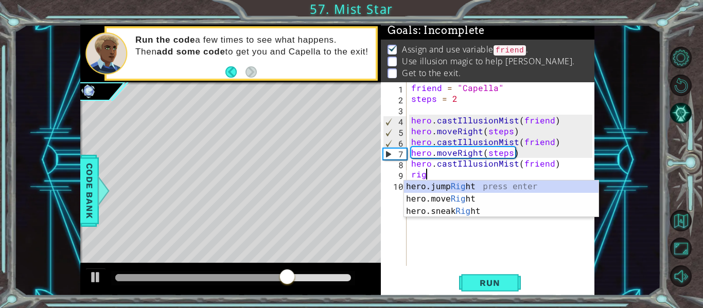
scroll to position [0, 1]
click at [456, 199] on div "hero.jump Righ t press enter hero.move Righ t press enter hero.sneak Righ t pre…" at bounding box center [501, 212] width 195 height 62
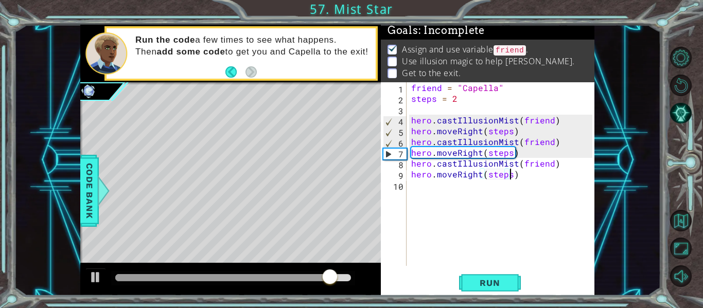
scroll to position [0, 6]
type textarea "hero.moveRight(steps)"
click at [505, 289] on button "Run" at bounding box center [490, 283] width 62 height 21
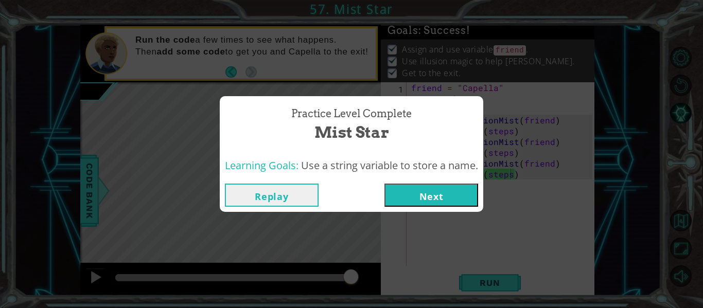
click at [384, 206] on div "Replay Next" at bounding box center [351, 195] width 253 height 23
click at [433, 200] on button "Next" at bounding box center [432, 195] width 94 height 23
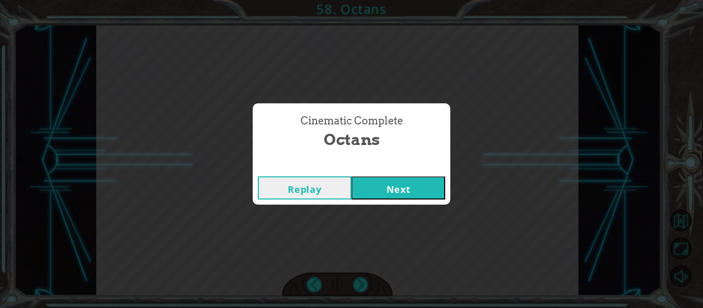
click at [398, 178] on button "Next" at bounding box center [399, 188] width 94 height 23
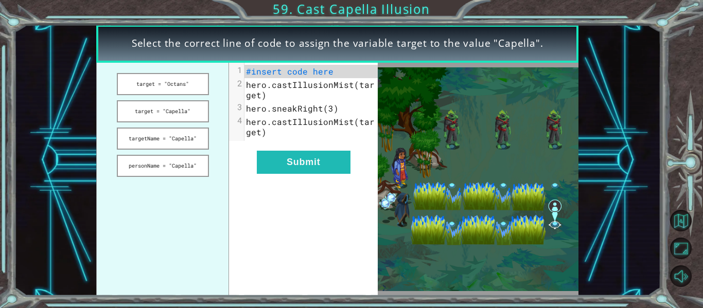
click at [135, 126] on ul "target = "Octans" target = "Capella" targetName = "Capella" personName = "Capel…" at bounding box center [162, 179] width 133 height 233
click at [134, 136] on button "targetName = "Capella"" at bounding box center [163, 139] width 92 height 22
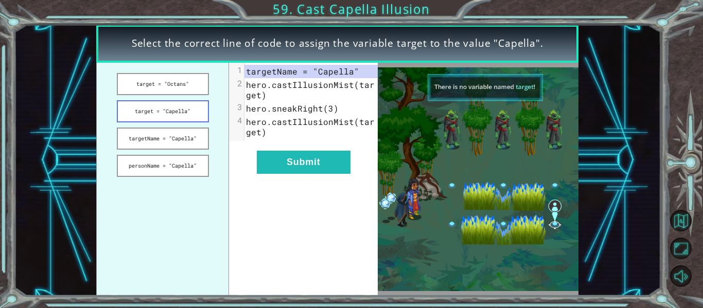
click at [149, 115] on button "target = "Capella"" at bounding box center [163, 111] width 92 height 22
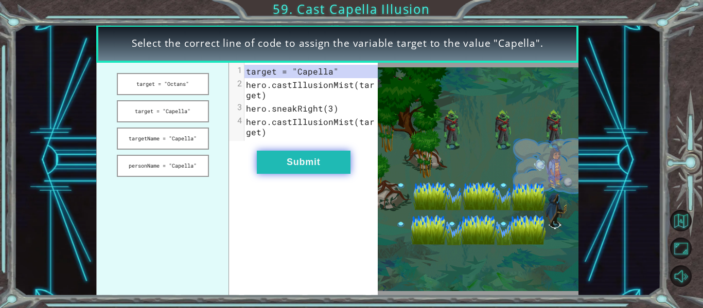
click at [317, 161] on button "Submit" at bounding box center [304, 162] width 94 height 23
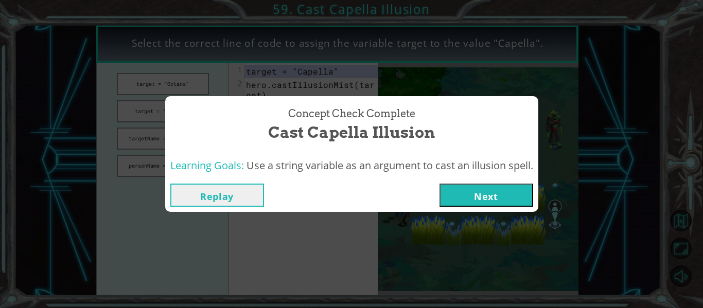
click at [471, 198] on button "Next" at bounding box center [487, 195] width 94 height 23
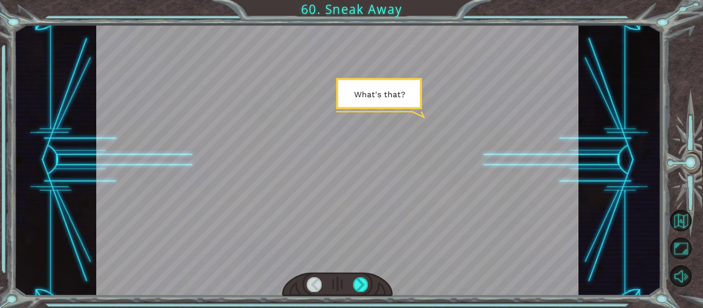
click at [349, 280] on div at bounding box center [337, 285] width 111 height 24
click at [355, 283] on div at bounding box center [360, 284] width 15 height 14
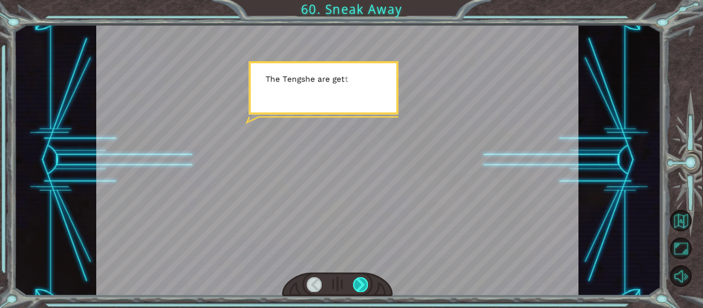
click at [355, 283] on div at bounding box center [360, 284] width 15 height 14
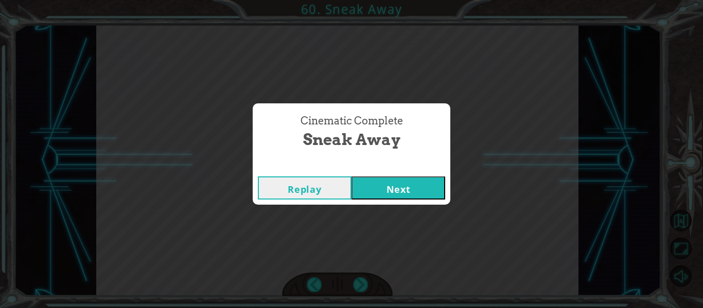
click at [375, 180] on button "Next" at bounding box center [399, 188] width 94 height 23
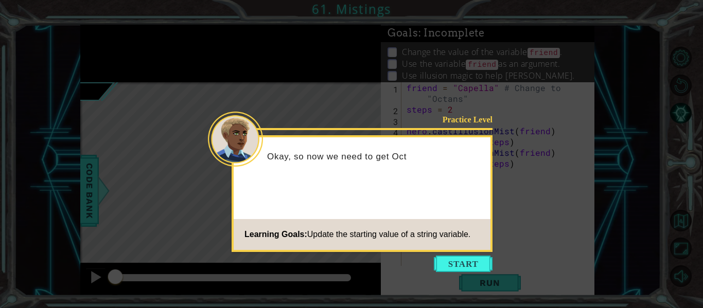
click at [452, 254] on icon at bounding box center [351, 154] width 703 height 308
click at [463, 261] on button "Start" at bounding box center [463, 264] width 59 height 16
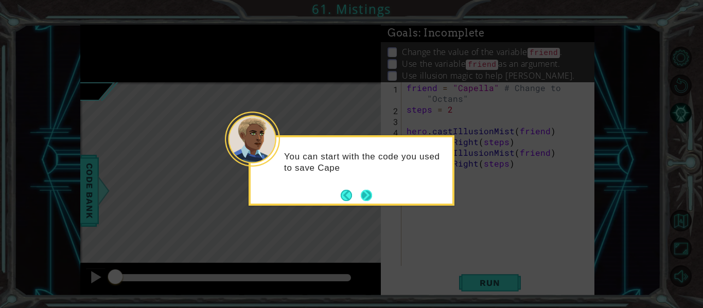
click at [372, 190] on button "Next" at bounding box center [366, 195] width 19 height 19
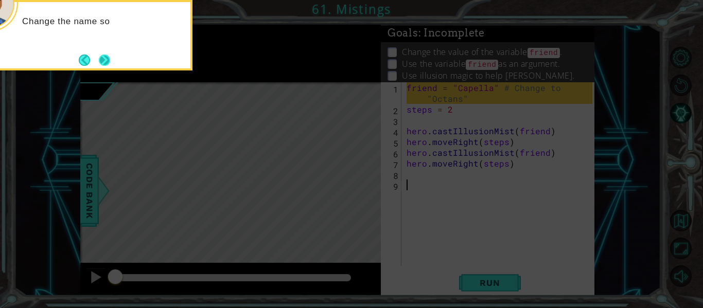
click at [105, 59] on button "Next" at bounding box center [104, 60] width 12 height 12
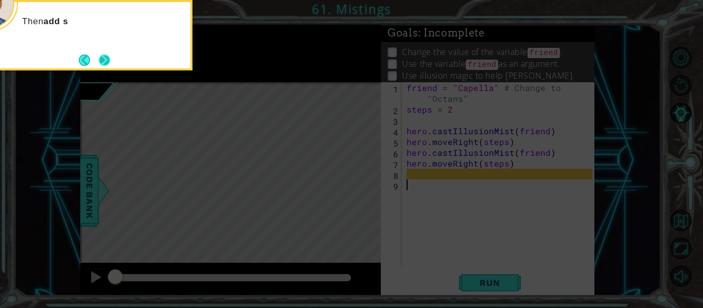
click at [103, 59] on button "Next" at bounding box center [104, 59] width 19 height 19
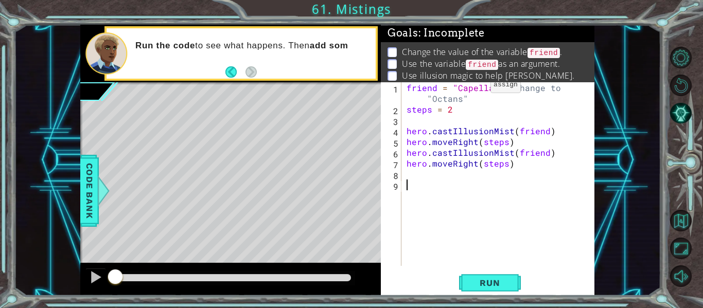
click at [473, 88] on div "friend = "Capella" # Change to "Octans" steps = 2 hero . castIllusionMist ( fri…" at bounding box center [501, 190] width 193 height 216
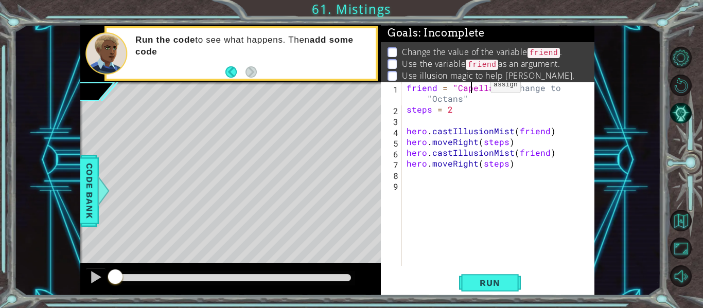
click at [473, 88] on div "friend = "Capella" # Change to "Octans" steps = 2 hero . castIllusionMist ( fri…" at bounding box center [501, 190] width 193 height 216
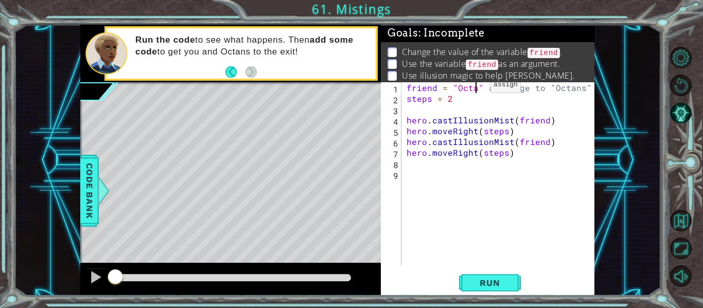
scroll to position [0, 5]
click at [476, 94] on div "friend = "Octans" # Change to "Octans" steps = 2 hero . castIllusionMist ( frie…" at bounding box center [501, 184] width 193 height 205
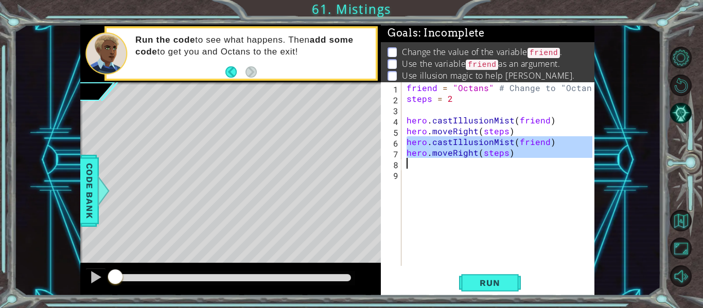
drag, startPoint x: 407, startPoint y: 142, endPoint x: 517, endPoint y: 164, distance: 112.8
click at [517, 164] on div "friend = "Octans" # Change to "Octans" steps = 2 hero . castIllusionMist ( frie…" at bounding box center [501, 184] width 193 height 205
type textarea "hero.moveRight(steps)"
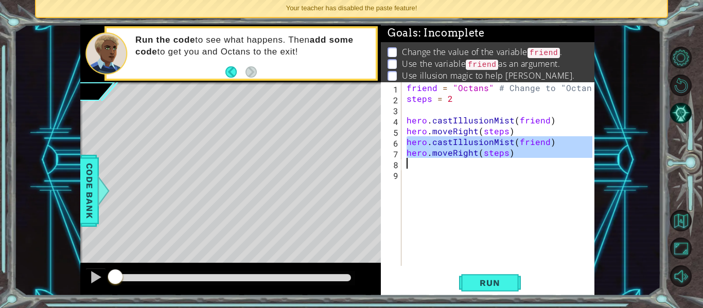
click at [460, 205] on div "friend = "Octans" # Change to "Octans" steps = 2 hero . castIllusionMist ( frie…" at bounding box center [501, 184] width 193 height 205
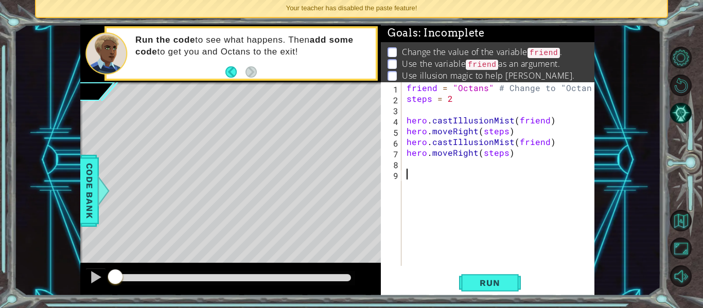
click at [441, 163] on div "friend = "Octans" # Change to "Octans" steps = 2 hero . castIllusionMist ( frie…" at bounding box center [501, 184] width 193 height 205
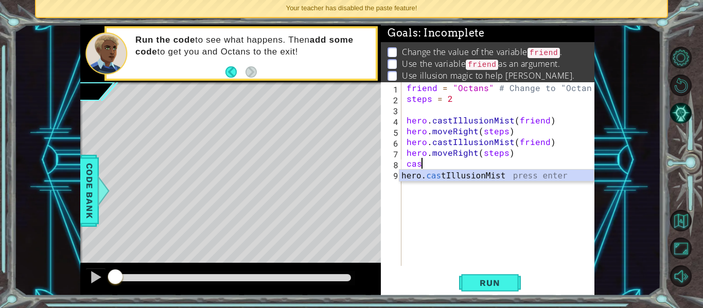
type textarea "hero.castIllusionMist(friend)"
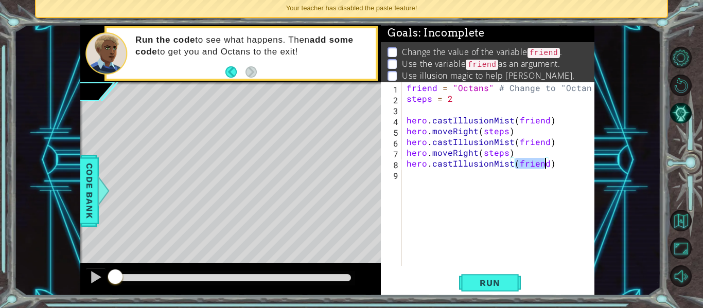
click at [467, 191] on div "friend = "Octans" # Change to "Octans" steps = 2 hero . castIllusionMist ( frie…" at bounding box center [501, 184] width 193 height 205
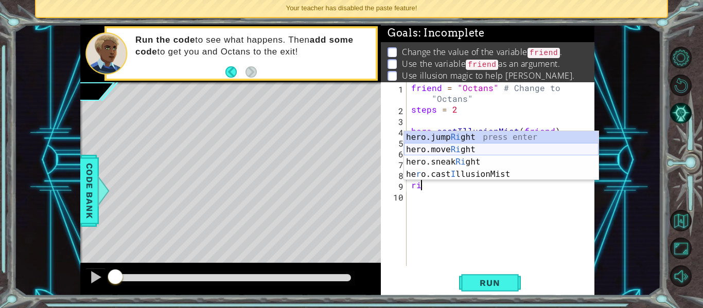
click at [485, 150] on div "hero.jump Ri ght press enter hero.move Ri ght press enter hero.sneak Ri ght pre…" at bounding box center [501, 168] width 195 height 74
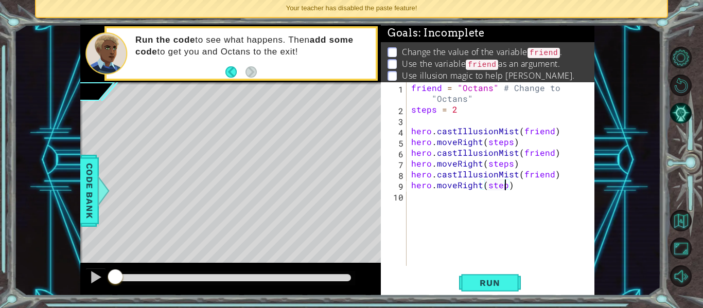
scroll to position [0, 6]
type textarea "hero.moveRight(steps)"
click at [482, 286] on span "Run" at bounding box center [489, 283] width 41 height 10
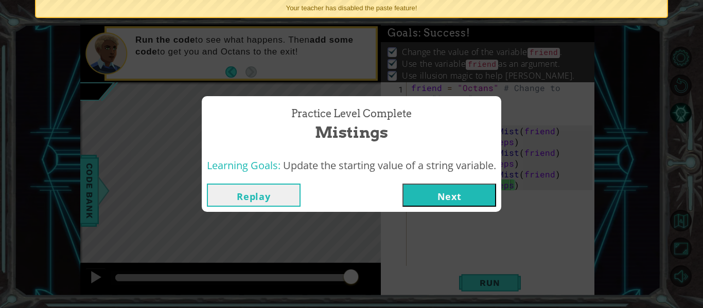
click at [434, 189] on button "Next" at bounding box center [450, 195] width 94 height 23
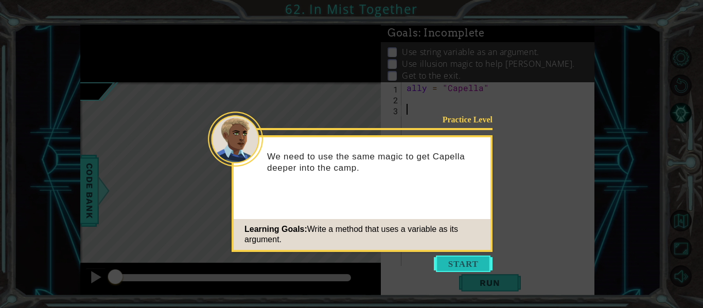
click at [456, 267] on button "Start" at bounding box center [463, 264] width 59 height 16
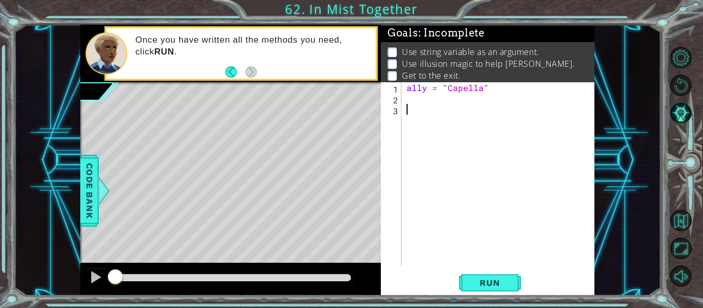
click at [442, 125] on div "ally = "Capella"" at bounding box center [501, 184] width 193 height 205
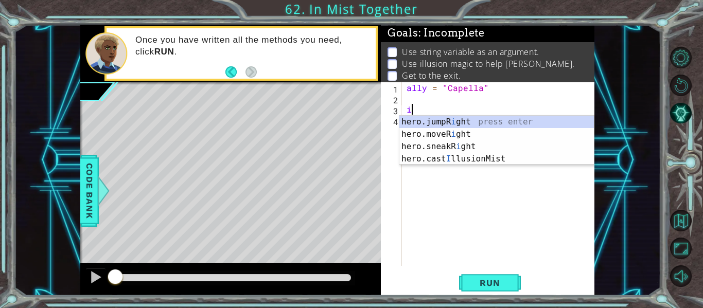
type textarea "i"
click at [428, 164] on body "1 ההההההההההההההההההההההההההההההההההההההההההההההההההההההההההההההההההההההההההההה…" at bounding box center [351, 154] width 703 height 308
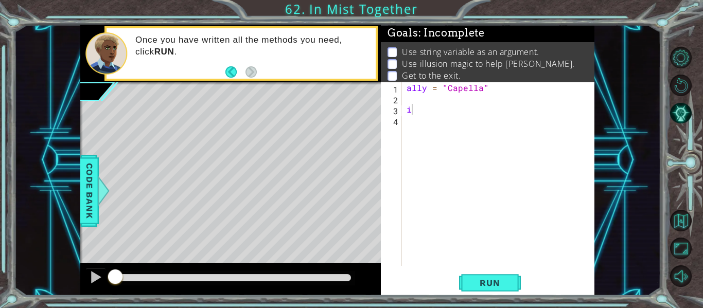
click at [424, 119] on div "ally = "Capella" i" at bounding box center [501, 184] width 193 height 205
click at [423, 108] on div "ally = "Capella" i" at bounding box center [501, 184] width 193 height 205
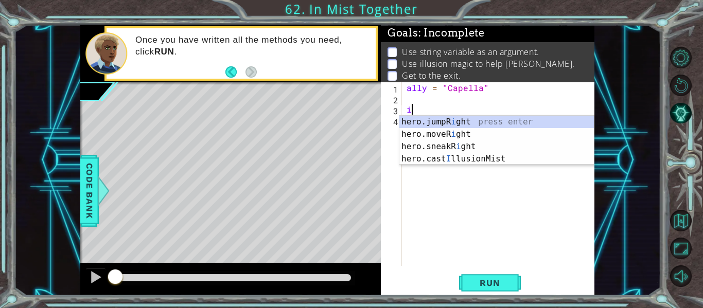
type textarea "il"
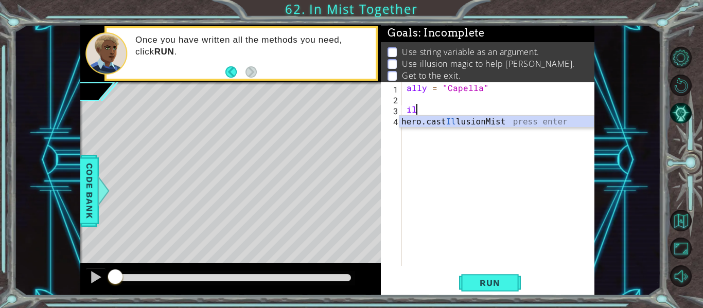
click at [473, 128] on div "ally = "Capella" il" at bounding box center [501, 184] width 193 height 205
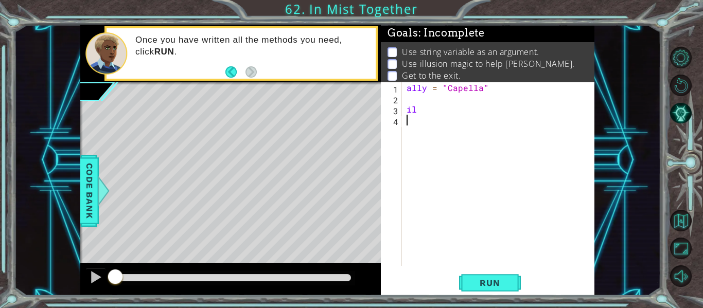
click at [459, 110] on div "ally = "Capella" il" at bounding box center [501, 184] width 193 height 205
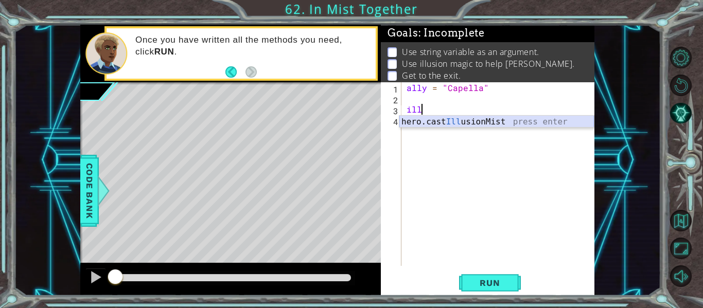
type textarea "hero.castIllusionMist(friend)"
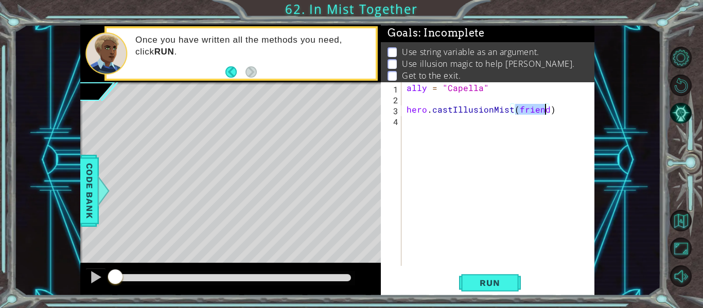
click at [483, 120] on div "ally = "Capella" hero . castIllusionMist ( friend )" at bounding box center [501, 184] width 193 height 205
click at [463, 101] on div "ally = "Capella" hero . castIllusionMist ( friend )" at bounding box center [501, 184] width 193 height 205
type textarea "steps = 2"
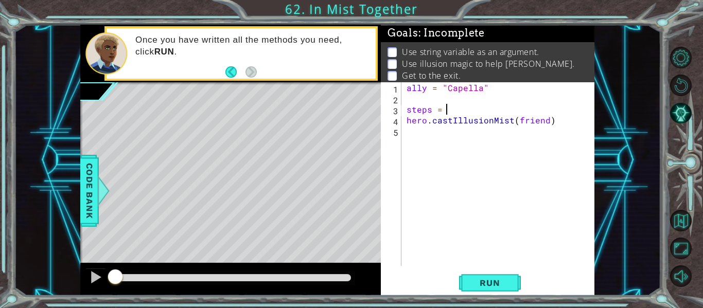
scroll to position [0, 2]
click at [432, 133] on div "ally = "Capella" steps = 2 hero . castIllusionMist ( friend )" at bounding box center [501, 184] width 193 height 205
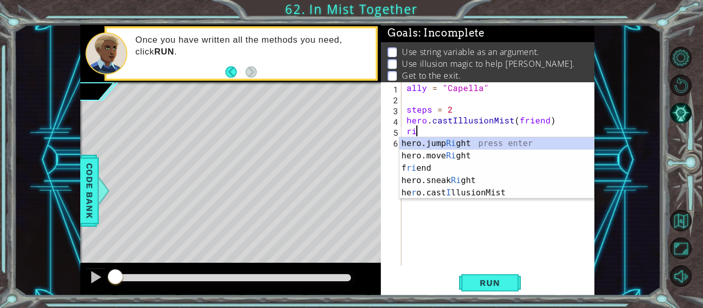
scroll to position [0, 1]
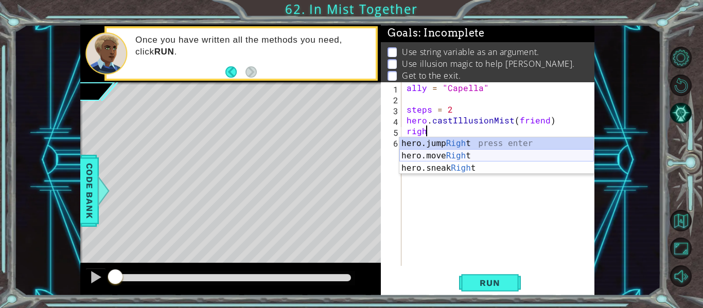
click at [425, 155] on div "hero.jump Righ t press enter hero.move Righ t press enter hero.sneak Righ t pre…" at bounding box center [496, 168] width 195 height 62
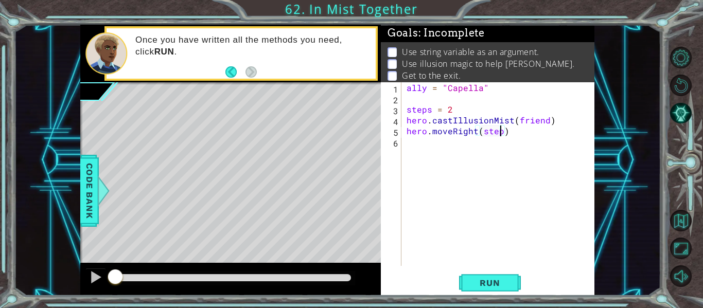
type textarea "hero.moveRight(steps)"
click at [457, 154] on div "ally = "Capella" steps = 2 hero . castIllusionMist ( friend ) hero . moveRight …" at bounding box center [501, 184] width 193 height 205
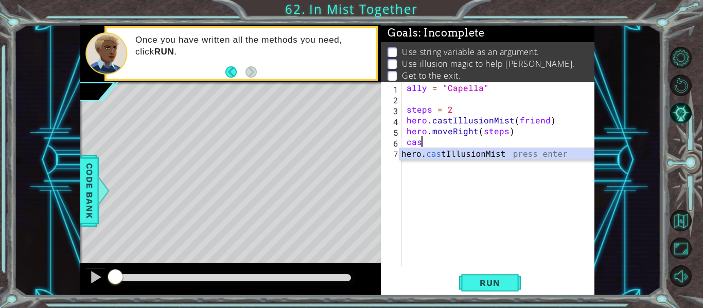
scroll to position [0, 1]
type textarea "hero.castIllusionMist(friend)"
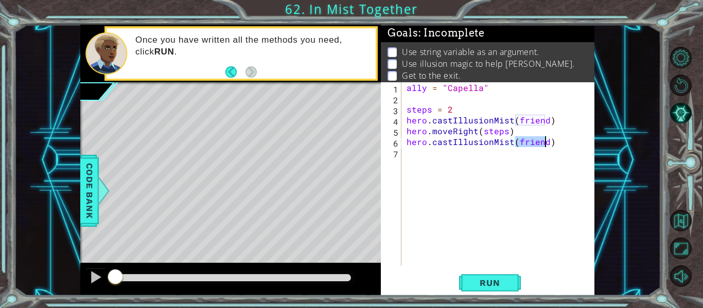
click at [501, 153] on div "ally = "Capella" steps = 2 hero . castIllusionMist ( friend ) hero . moveRight …" at bounding box center [501, 184] width 193 height 205
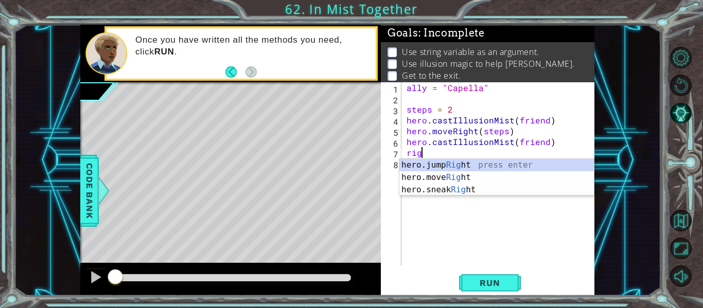
type textarea "righ"
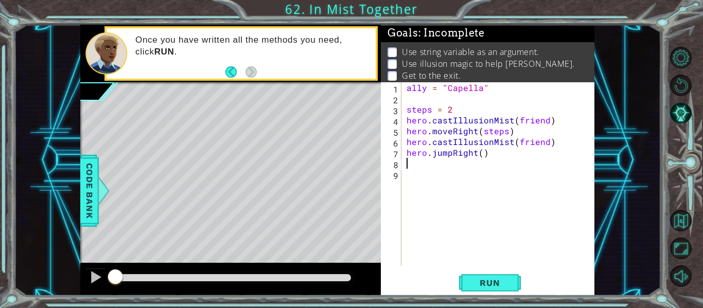
click at [473, 151] on div "ally = "Capella" steps = 2 hero . castIllusionMist ( friend ) hero . moveRight …" at bounding box center [501, 184] width 193 height 205
type textarea "hero.castIllusionMist(friend)"
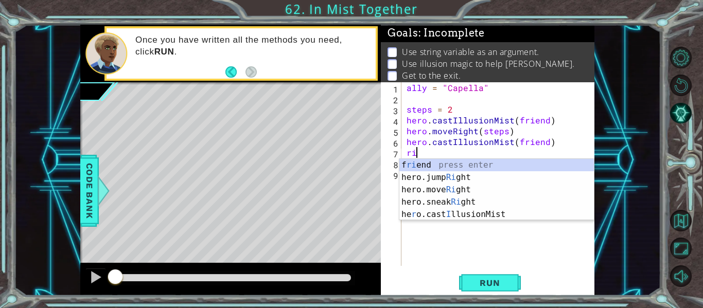
scroll to position [0, 1]
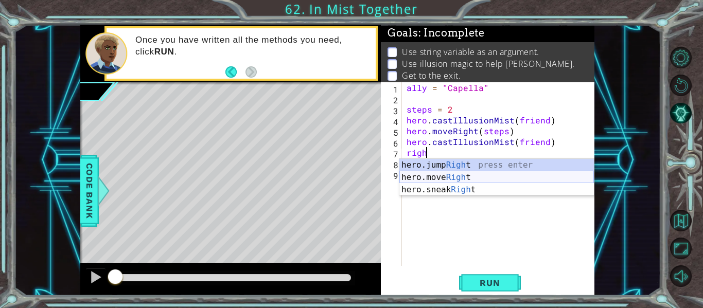
click at [475, 179] on div "hero.jump Righ t press enter hero.move Righ t press enter hero.sneak Righ t pre…" at bounding box center [496, 190] width 195 height 62
type textarea "hero.moveRight(1)"
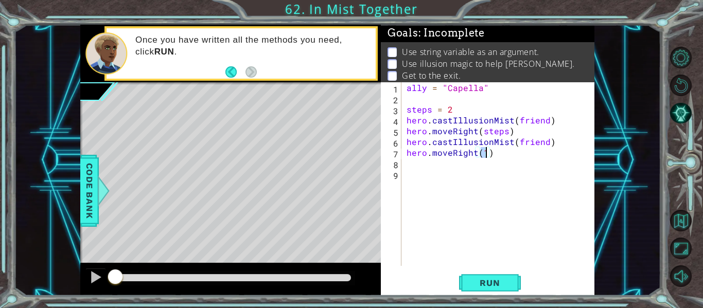
click at [497, 175] on div "ally = "Capella" steps = 2 hero . castIllusionMist ( friend ) hero . moveRight …" at bounding box center [501, 184] width 193 height 205
click at [488, 154] on div "ally = "Capella" steps = 2 hero . castIllusionMist ( friend ) hero . moveRight …" at bounding box center [501, 184] width 193 height 205
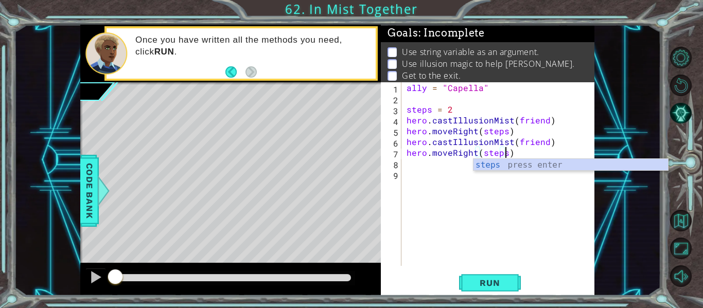
type textarea "hero.moveRight(steps)"
click at [440, 170] on div "ally = "Capella" steps = 2 hero . castIllusionMist ( friend ) hero . moveRight …" at bounding box center [501, 184] width 193 height 205
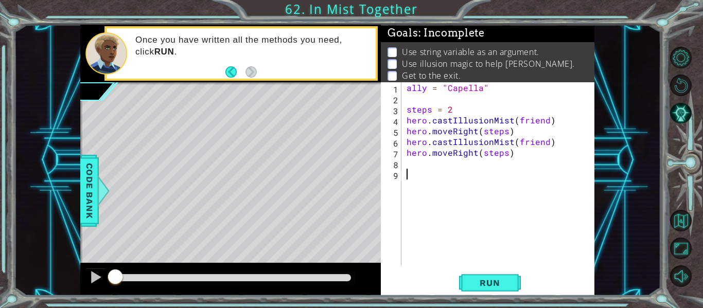
scroll to position [0, 0]
click at [433, 168] on div "ally = "Capella" steps = 2 hero . castIllusionMist ( friend ) hero . moveRight …" at bounding box center [501, 184] width 193 height 205
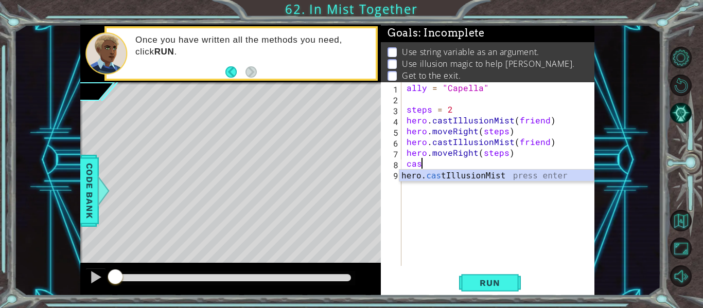
scroll to position [0, 1]
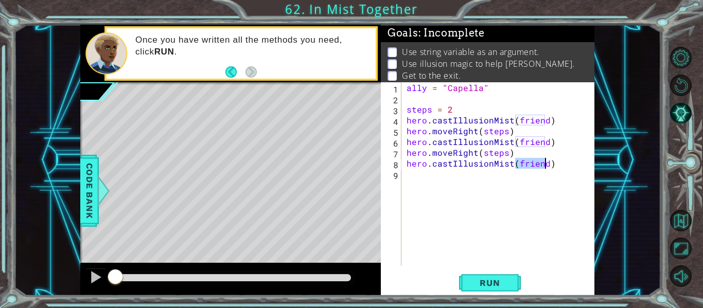
type textarea "hero.castIllusionMist(friend)"
click at [470, 175] on div "ally = "Capella" steps = 2 hero . castIllusionMist ( friend ) hero . moveRight …" at bounding box center [501, 184] width 193 height 205
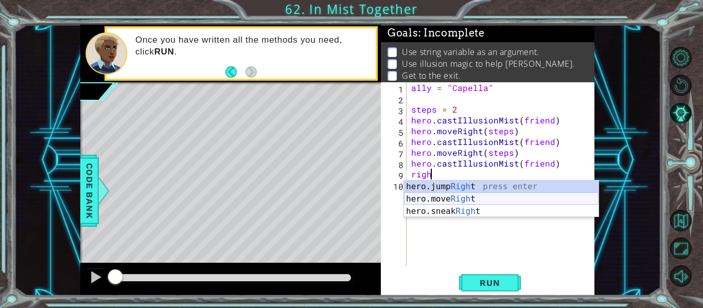
click at [463, 199] on div "hero.jump Righ t press enter hero.move Righ t press enter hero.sneak Righ t pre…" at bounding box center [501, 212] width 195 height 62
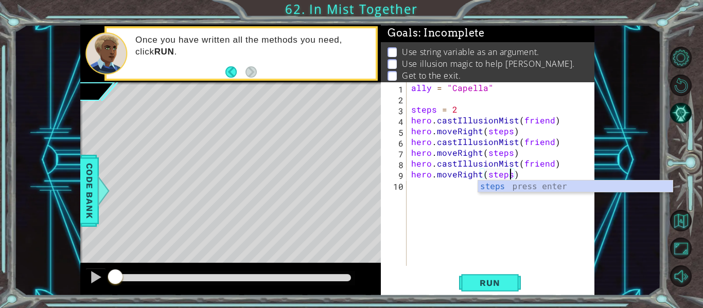
scroll to position [0, 6]
click at [492, 285] on span "Run" at bounding box center [489, 283] width 41 height 10
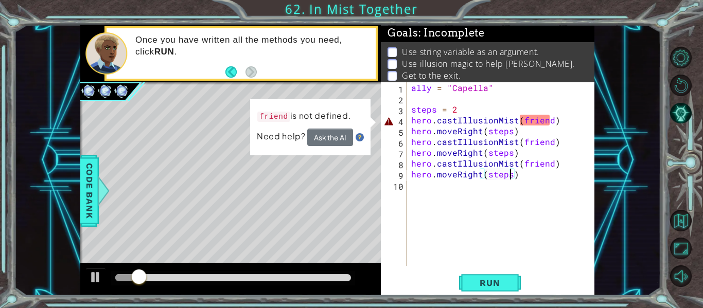
click at [531, 116] on div "ally = "Capella" steps = 2 hero . castIllusionMist ( friend ) hero . moveRight …" at bounding box center [503, 184] width 188 height 205
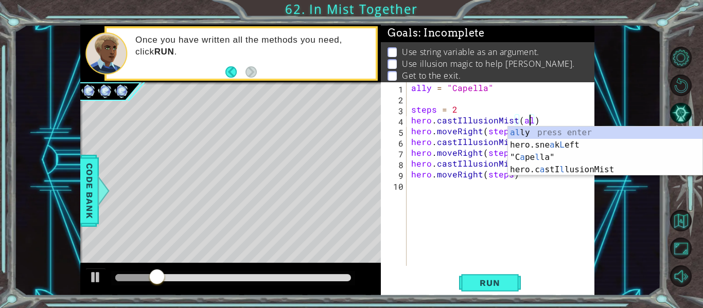
scroll to position [0, 8]
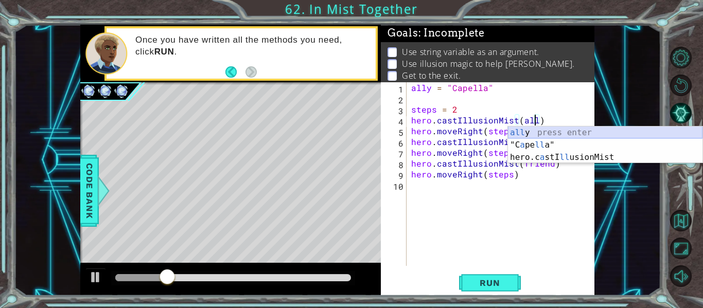
click at [580, 131] on div "all y press enter "C a pe ll a" press enter hero.c a stI ll usionMist press ent…" at bounding box center [605, 158] width 195 height 62
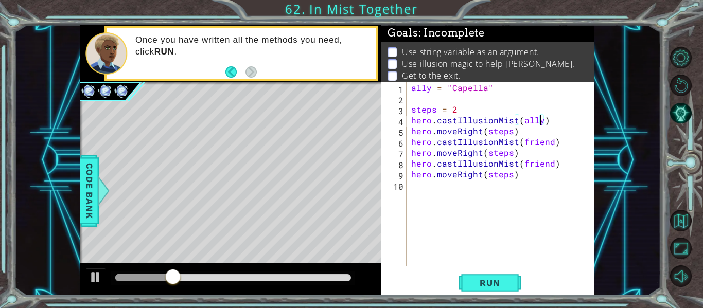
click at [545, 136] on div "ally = "Capella" steps = 2 hero . castIllusionMist ( ally ) hero . moveRight ( …" at bounding box center [503, 184] width 188 height 205
click at [539, 143] on div "ally = "Capella" steps = 2 hero . castIllusionMist ( ally ) hero . moveRight ( …" at bounding box center [503, 184] width 188 height 205
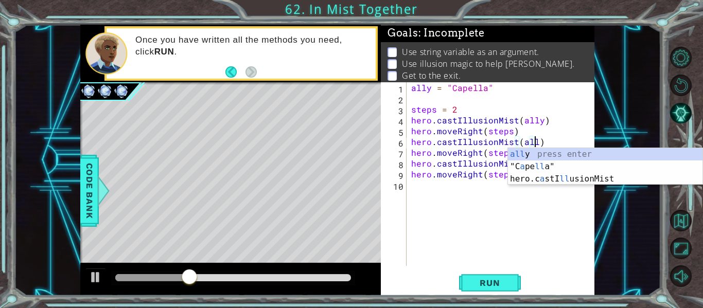
scroll to position [0, 8]
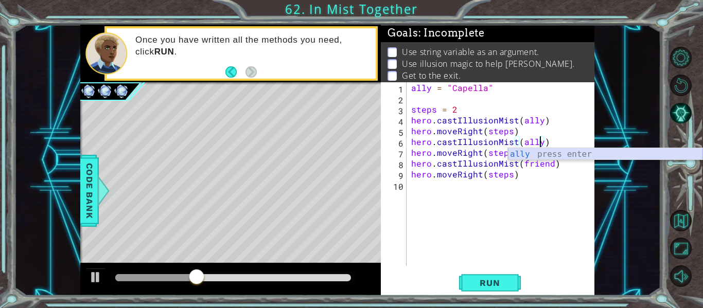
click at [537, 153] on div "ally press enter" at bounding box center [605, 166] width 195 height 37
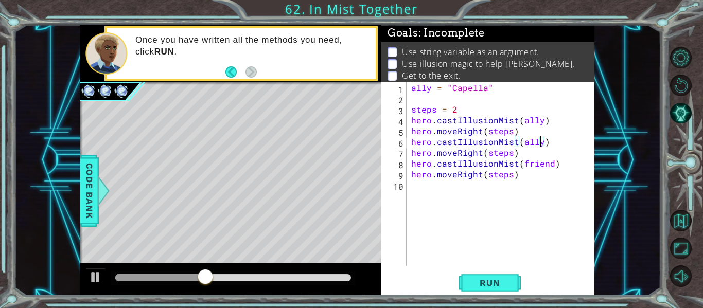
click at [532, 161] on div "ally = "Capella" steps = 2 hero . castIllusionMist ( ally ) hero . moveRight ( …" at bounding box center [503, 184] width 188 height 205
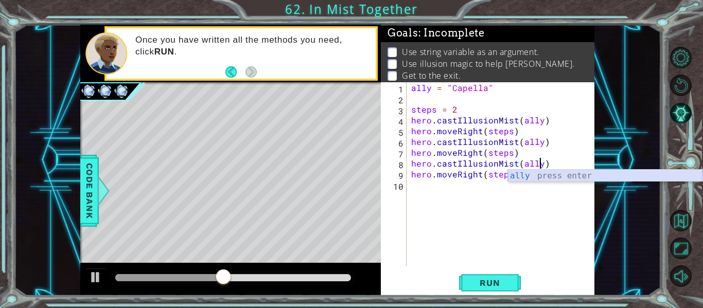
click at [537, 171] on div "ally press enter" at bounding box center [605, 188] width 195 height 37
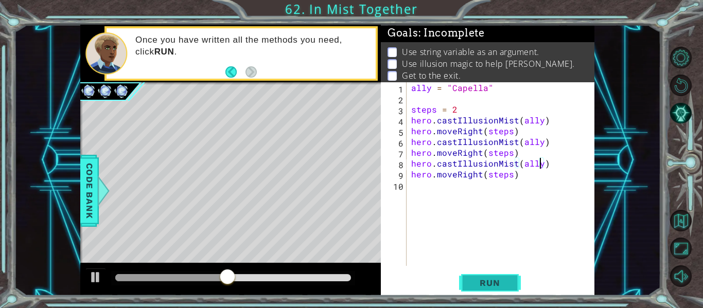
click at [496, 286] on span "Run" at bounding box center [489, 283] width 41 height 10
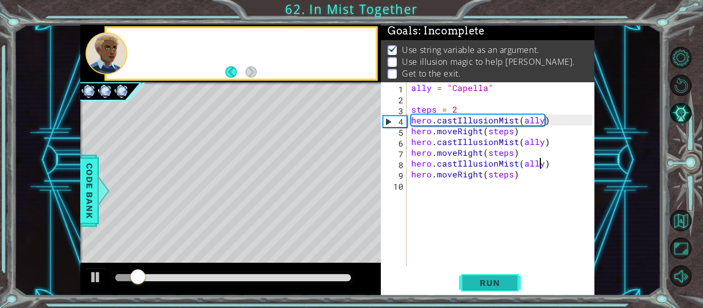
scroll to position [3, 0]
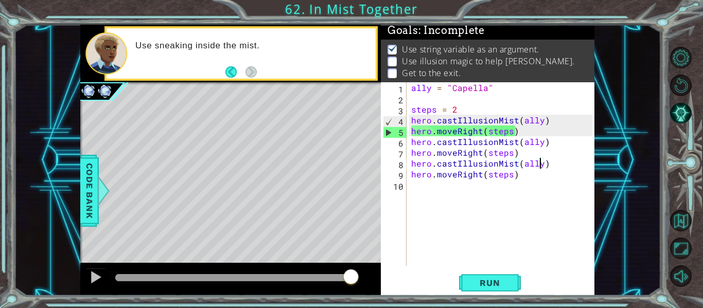
click at [456, 134] on div "ally = "Capella" steps = 2 hero . castIllusionMist ( ally ) hero . moveRight ( …" at bounding box center [503, 184] width 188 height 205
click at [472, 129] on div "ally = "Capella" steps = 2 hero . castIllusionMist ( ally ) hero . moveRight ( …" at bounding box center [503, 184] width 188 height 205
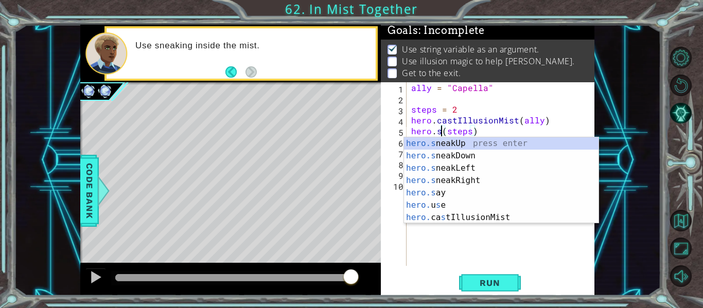
scroll to position [0, 3]
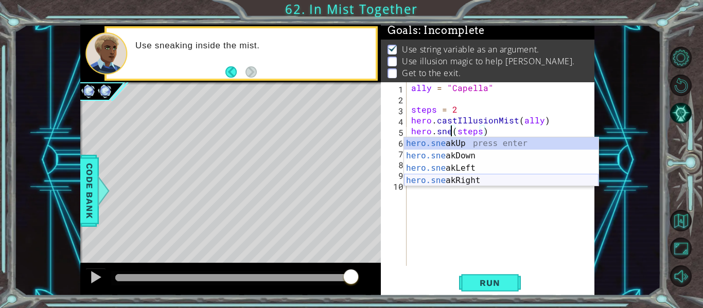
click at [468, 180] on div "hero.sne akUp press enter hero.sne akDown press enter hero.sne akLeft press ent…" at bounding box center [501, 174] width 195 height 74
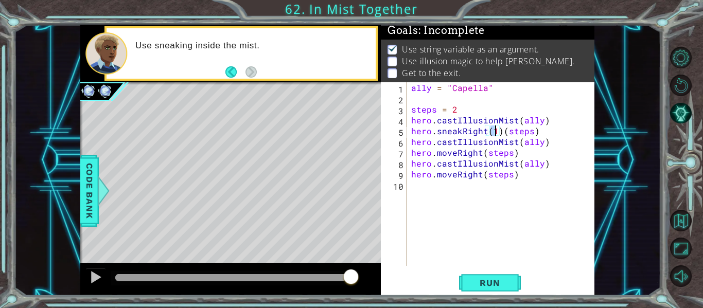
click at [502, 131] on div "ally = "Capella" steps = 2 hero . castIllusionMist ( ally ) hero . sneakRight (…" at bounding box center [503, 184] width 188 height 205
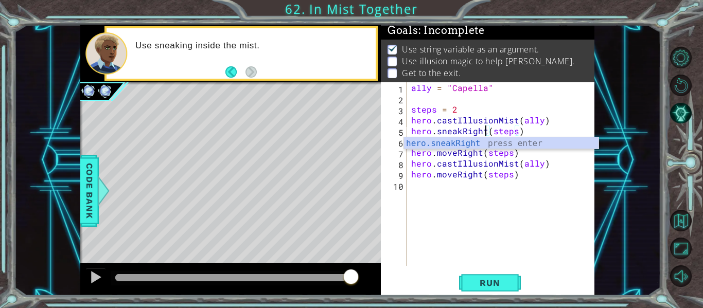
click at [454, 150] on div "ally = "Capella" steps = 2 hero . castIllusionMist ( ally ) hero . sneakRight (…" at bounding box center [503, 184] width 188 height 205
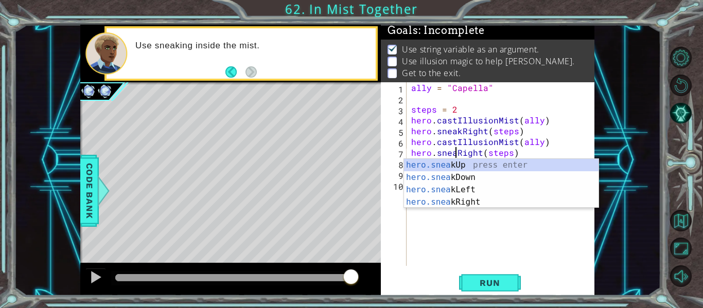
scroll to position [0, 4]
click at [535, 155] on div "ally = "Capella" steps = 2 hero . castIllusionMist ( ally ) hero . sneakRight (…" at bounding box center [503, 184] width 188 height 205
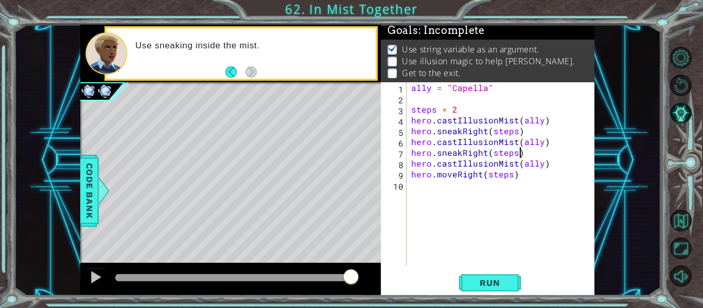
click at [455, 176] on div "ally = "Capella" steps = 2 hero . castIllusionMist ( ally ) hero . sneakRight (…" at bounding box center [503, 184] width 188 height 205
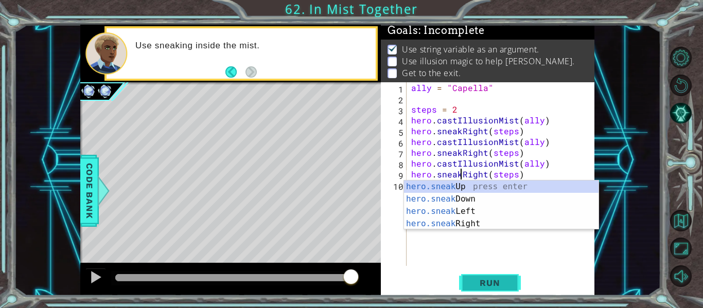
type textarea "hero.sneakRight(steps)"
click at [494, 275] on button "Run" at bounding box center [490, 283] width 62 height 21
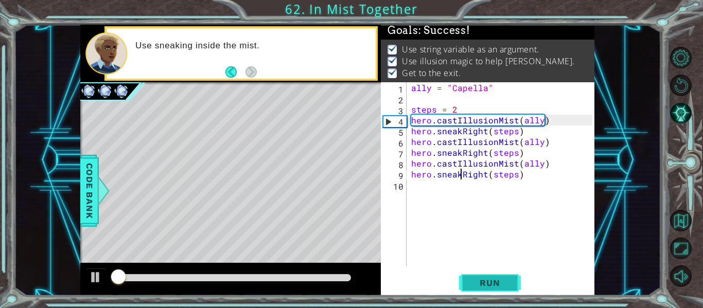
click at [494, 275] on button "Run" at bounding box center [490, 283] width 62 height 21
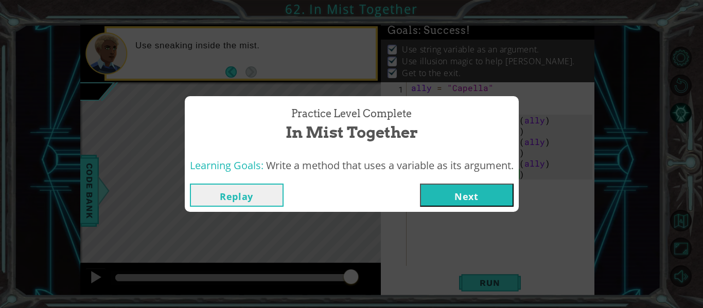
click at [473, 184] on button "Next" at bounding box center [467, 195] width 94 height 23
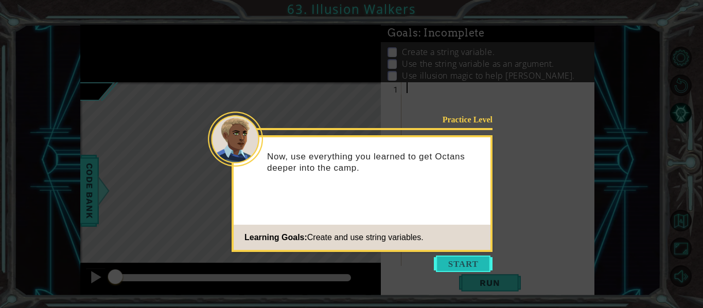
click at [457, 264] on button "Start" at bounding box center [463, 264] width 59 height 16
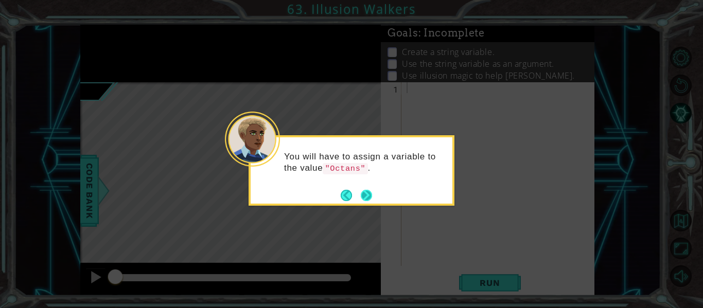
click at [371, 197] on button "Next" at bounding box center [366, 195] width 15 height 15
click at [371, 197] on button "Next" at bounding box center [366, 195] width 13 height 13
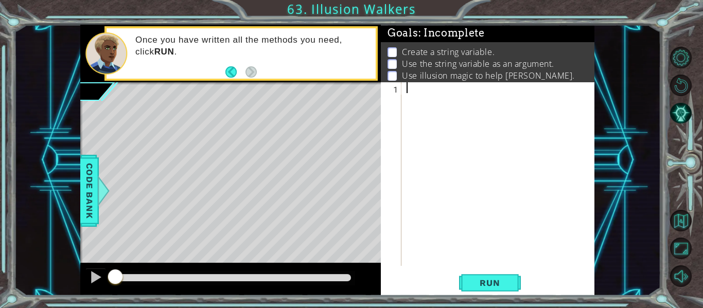
click at [412, 98] on div at bounding box center [501, 184] width 193 height 205
type textarea "steps = 2"
click at [413, 124] on div "steps = 2" at bounding box center [501, 184] width 193 height 205
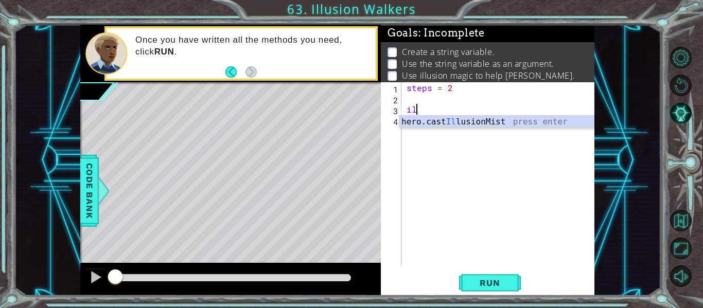
scroll to position [0, 1]
click at [425, 124] on div "hero.cast Ill usionMist press enter" at bounding box center [496, 134] width 195 height 37
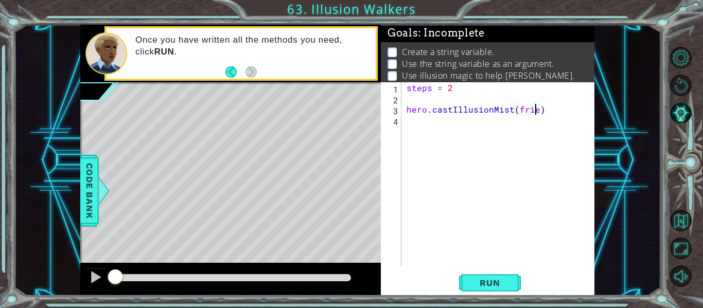
scroll to position [0, 8]
type textarea "hero.castIllusionMist(friend)"
click at [454, 133] on div "steps = 2 hero . castIllusionMist ( friend )" at bounding box center [501, 184] width 193 height 205
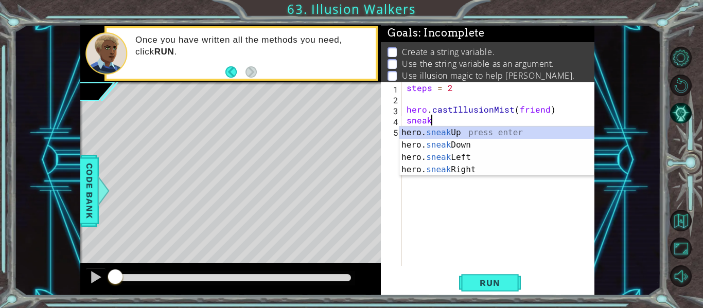
scroll to position [0, 1]
click at [457, 129] on div "hero. sneak Up press enter hero. sneak Down press enter hero. sneak Left press …" at bounding box center [496, 164] width 195 height 74
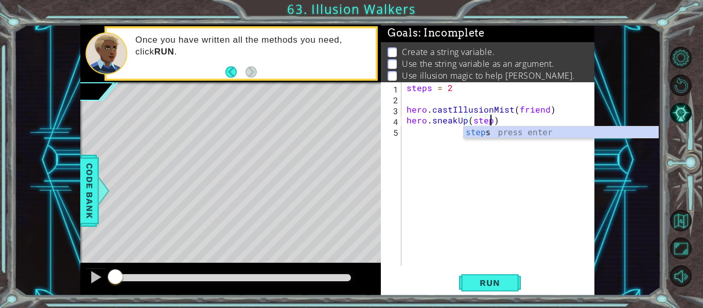
scroll to position [0, 5]
type textarea "hero.sneakUp(steps)"
click at [432, 131] on div "steps = 2 hero . castIllusionMist ( friend ) hero . sneakUp ( steps )" at bounding box center [501, 184] width 193 height 205
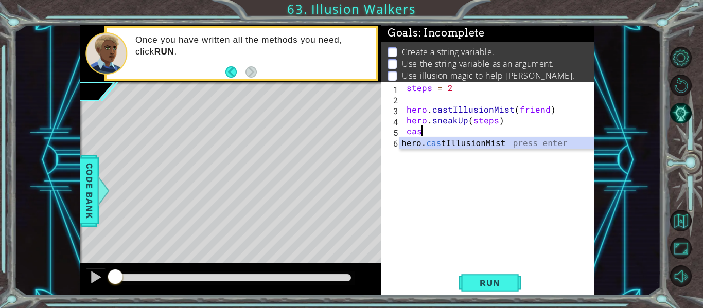
scroll to position [0, 1]
click at [459, 147] on div "hero. cas tIllusionMist press enter" at bounding box center [496, 155] width 195 height 37
type textarea "hero.castIllusionMist(friend)"
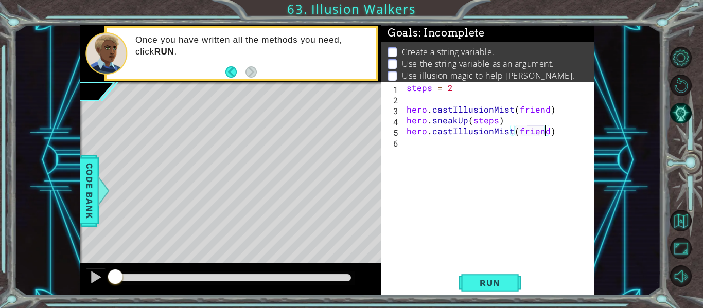
scroll to position [0, 0]
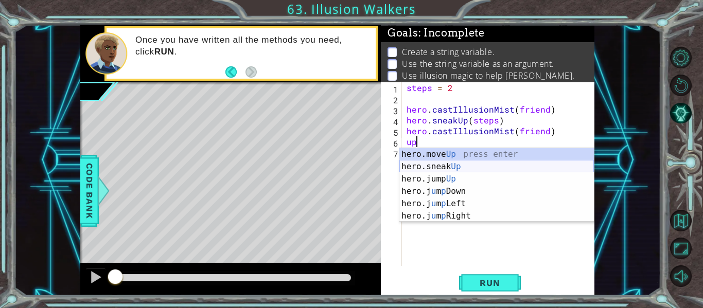
click at [490, 167] on div "hero.move Up press enter hero.sneak Up press enter hero.jump Up press enter her…" at bounding box center [496, 197] width 195 height 99
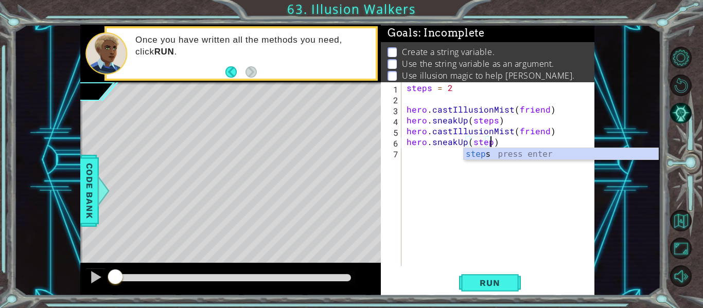
scroll to position [0, 5]
type textarea "hero.sneakUp(steps)"
click at [449, 156] on div "steps = 2 hero . castIllusionMist ( friend ) hero . sneakUp ( steps ) hero . ca…" at bounding box center [501, 184] width 193 height 205
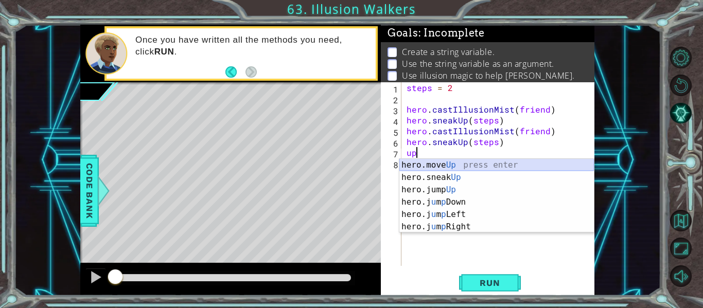
click at [460, 165] on div "hero.move Up press enter hero.sneak Up press enter hero.jump Up press enter her…" at bounding box center [496, 208] width 195 height 99
type textarea "hero.moveUp(1)"
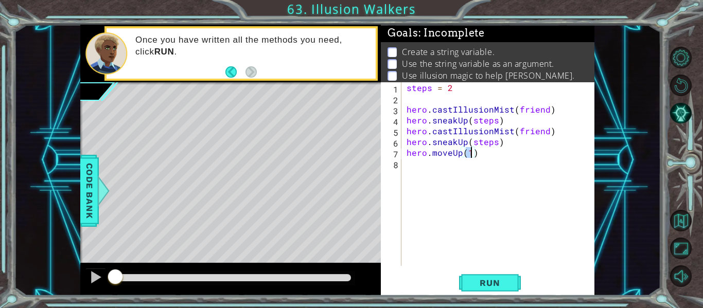
click at [459, 170] on div "steps = 2 hero . castIllusionMist ( friend ) hero . sneakUp ( steps ) hero . ca…" at bounding box center [501, 184] width 193 height 205
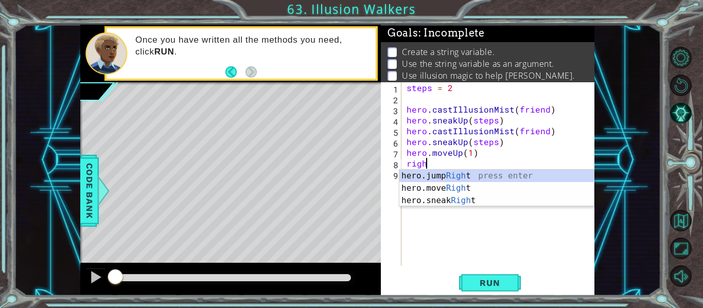
scroll to position [0, 1]
click at [462, 189] on div "hero.jump Right press enter hero.move Right press enter hero.sneak Right press …" at bounding box center [496, 201] width 195 height 62
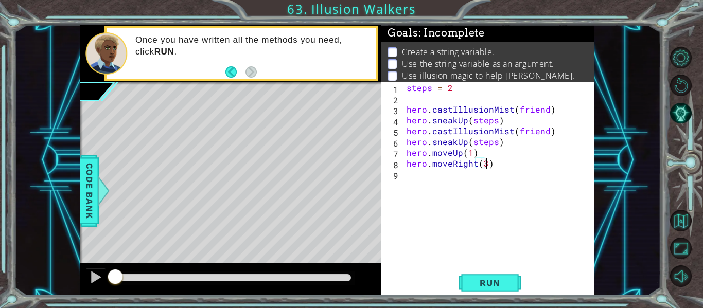
scroll to position [0, 5]
click at [490, 292] on button "Run" at bounding box center [490, 283] width 62 height 21
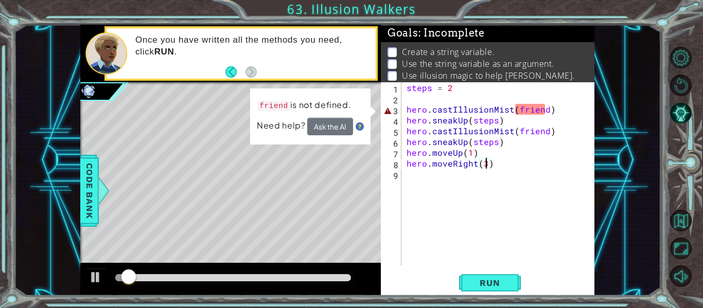
click at [525, 116] on div "steps = 2 hero . castIllusionMist ( friend ) hero . sneakUp ( steps ) hero . ca…" at bounding box center [501, 184] width 193 height 205
click at [525, 108] on div "steps = 2 hero . castIllusionMist ( friend ) hero . sneakUp ( steps ) hero . ca…" at bounding box center [501, 184] width 193 height 205
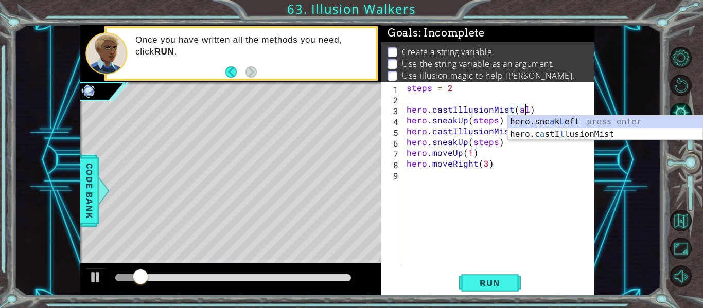
scroll to position [0, 8]
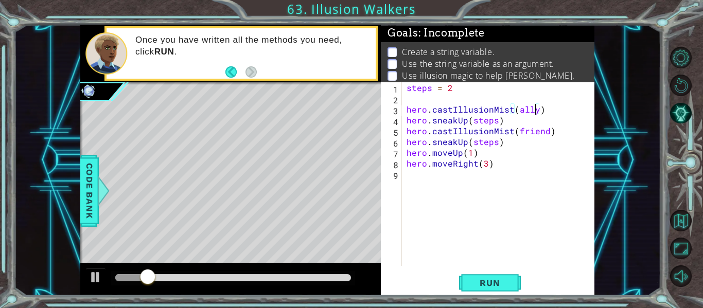
click at [527, 126] on div "steps = 2 hero . castIllusionMist ( ally ) hero . sneakUp ( steps ) hero . cast…" at bounding box center [501, 184] width 193 height 205
click at [526, 127] on div "steps = 2 hero . castIllusionMist ( ally ) hero . sneakUp ( steps ) hero . cast…" at bounding box center [501, 184] width 193 height 205
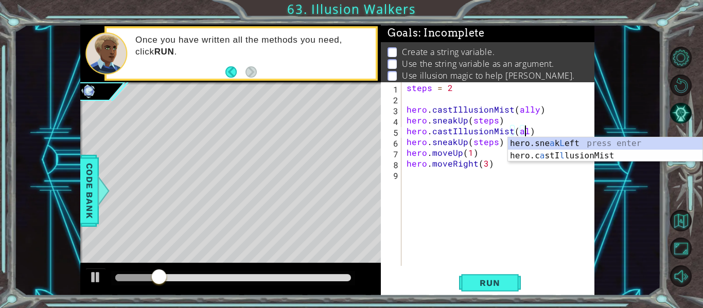
scroll to position [0, 8]
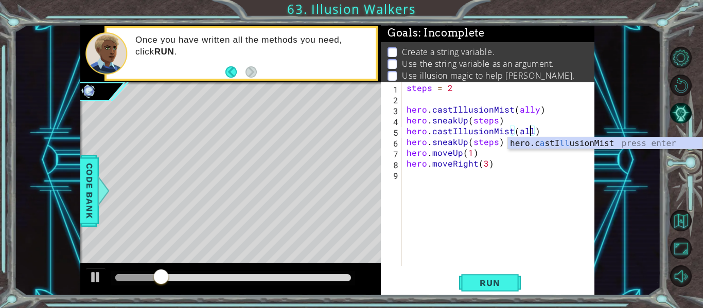
type textarea "hero.castIllusionMist(ally)"
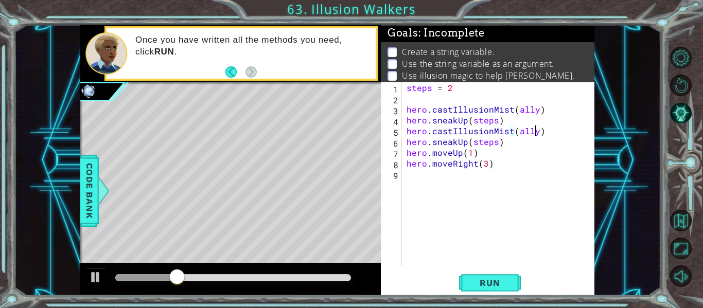
click at [492, 94] on div "steps = 2 hero . castIllusionMist ( ally ) hero . sneakUp ( steps ) hero . cast…" at bounding box center [501, 184] width 193 height 205
click at [407, 90] on div "steps = 2 hero . castIllusionMist ( ally ) hero . sneakUp ( steps ) hero . cast…" at bounding box center [501, 184] width 193 height 205
type textarea "steps = 2"
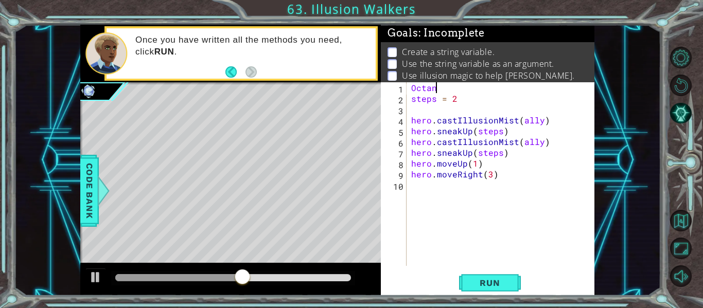
scroll to position [0, 2]
click at [74, 189] on div "1 ההההההההההההההההההההההההההההההההההההההההההההההההההההההההההההההההההההההההההההה…" at bounding box center [337, 160] width 647 height 271
click at [89, 187] on span "Code Bank" at bounding box center [89, 191] width 16 height 63
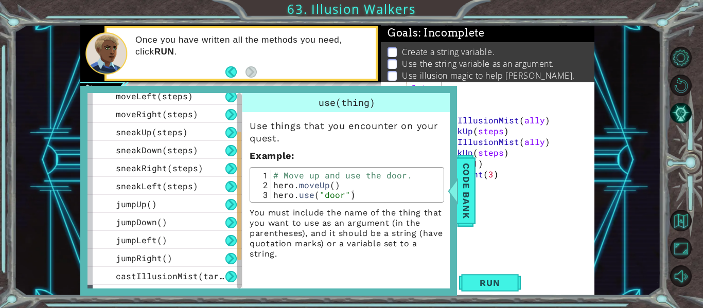
scroll to position [129, 0]
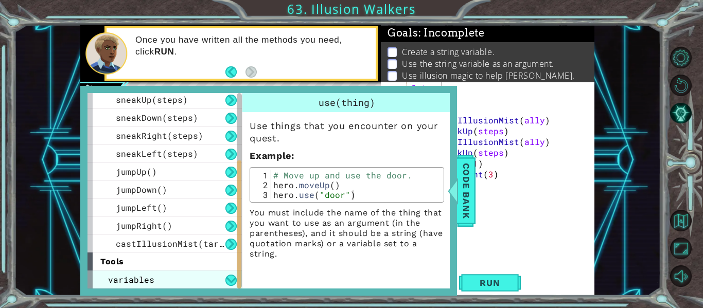
click at [127, 278] on span "variables" at bounding box center [131, 279] width 46 height 11
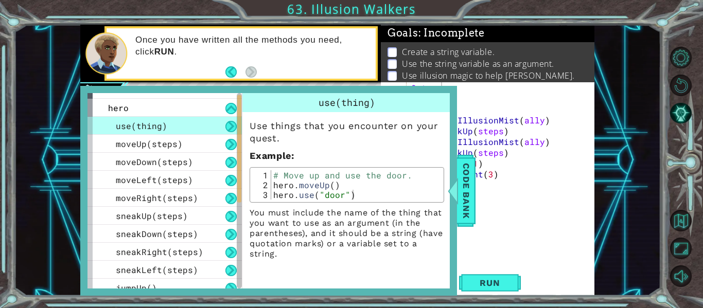
scroll to position [0, 0]
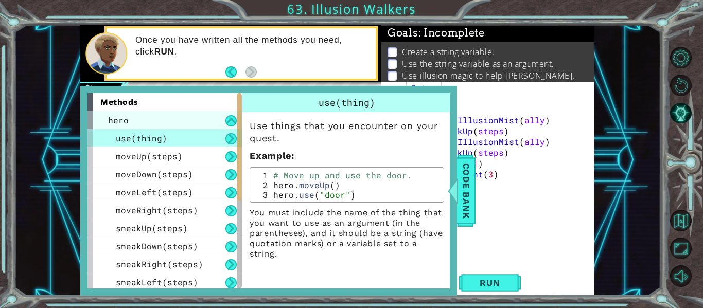
click at [198, 124] on div "hero" at bounding box center [165, 120] width 154 height 18
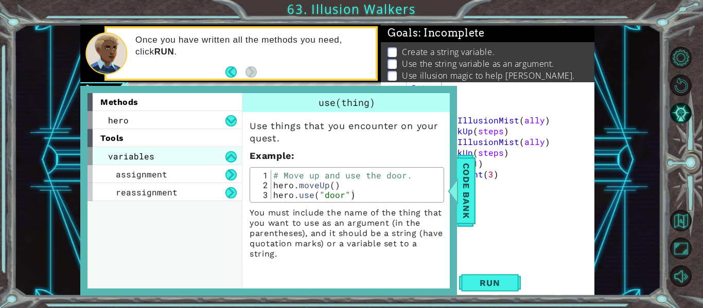
click at [194, 156] on div "variables" at bounding box center [165, 156] width 154 height 18
click at [194, 155] on div "variables" at bounding box center [165, 156] width 154 height 18
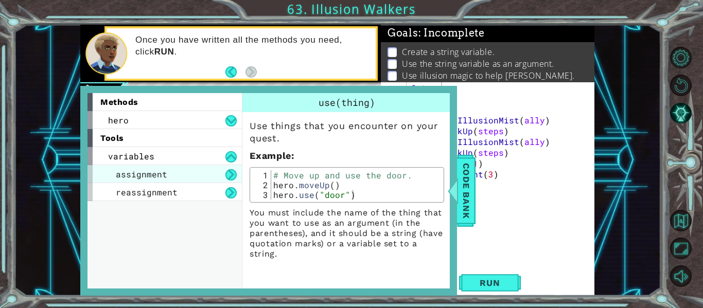
click at [183, 172] on div "assignment" at bounding box center [165, 174] width 154 height 18
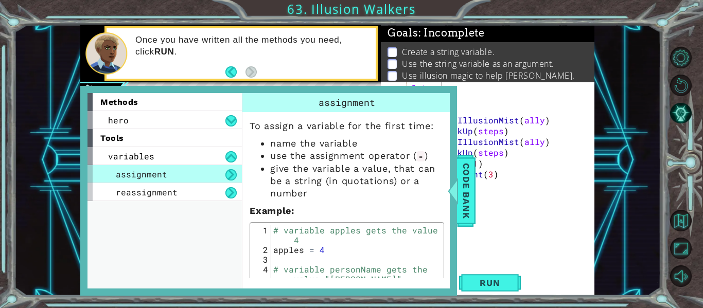
click at [183, 172] on div "assignment" at bounding box center [165, 174] width 154 height 18
click at [171, 201] on div "reassignment" at bounding box center [165, 192] width 154 height 18
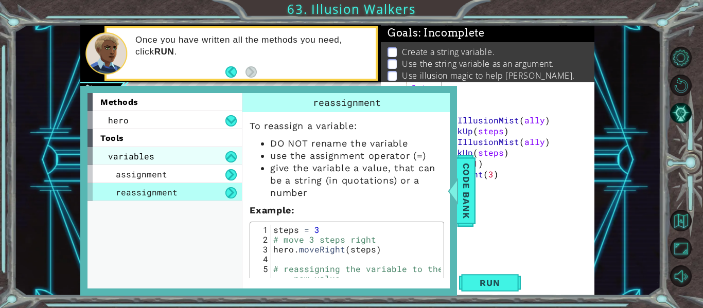
click at [170, 153] on div "variables" at bounding box center [165, 156] width 154 height 18
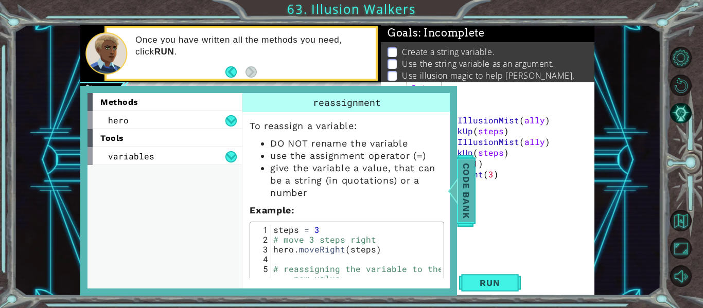
click at [466, 180] on span "Code Bank" at bounding box center [466, 191] width 16 height 63
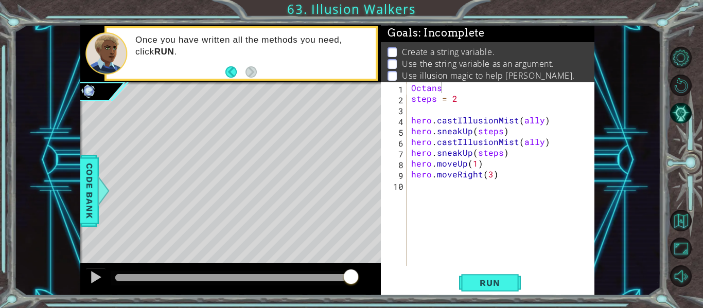
click at [456, 93] on div "Octans steps = 2 hero . castIllusionMist ( ally ) hero . sneakUp ( steps ) hero…" at bounding box center [503, 184] width 188 height 205
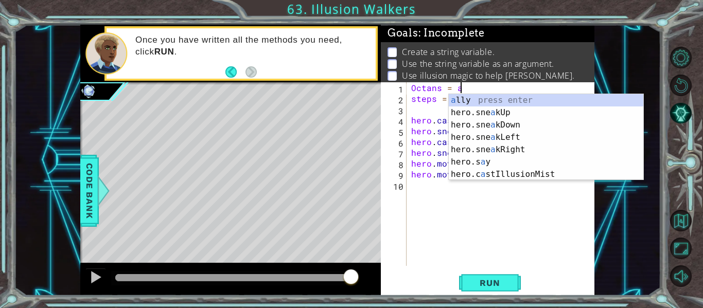
scroll to position [0, 3]
click at [572, 94] on div "a lly press enter hero.sne a kUp press enter hero.sne a kDown press enter hero.…" at bounding box center [546, 149] width 195 height 111
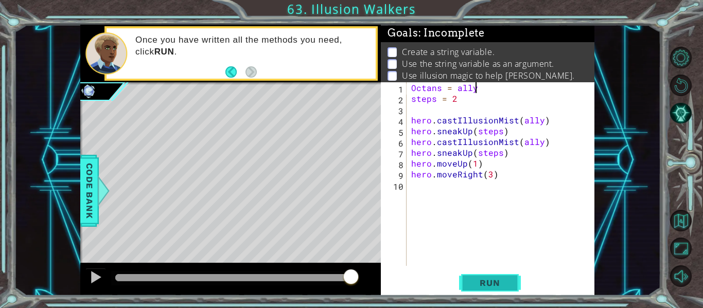
click at [470, 277] on button "Run" at bounding box center [490, 283] width 62 height 21
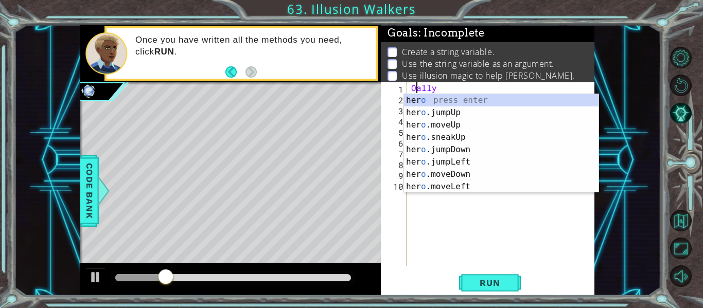
scroll to position [0, 1]
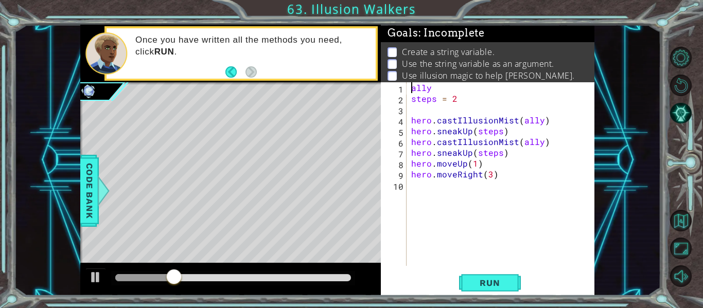
click at [447, 85] on div "ally steps = 2 hero . castIllusionMist ( ally ) hero . sneakUp ( steps ) hero .…" at bounding box center [503, 184] width 188 height 205
click at [482, 276] on button "Run" at bounding box center [490, 283] width 62 height 21
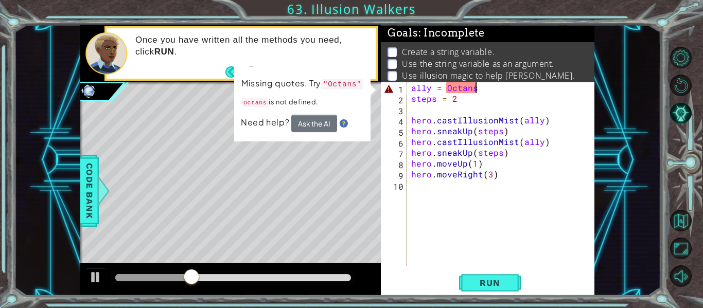
click at [453, 87] on div "ally = Octans steps = 2 hero . castIllusionMist ( ally ) hero . sneakUp ( steps…" at bounding box center [503, 184] width 188 height 205
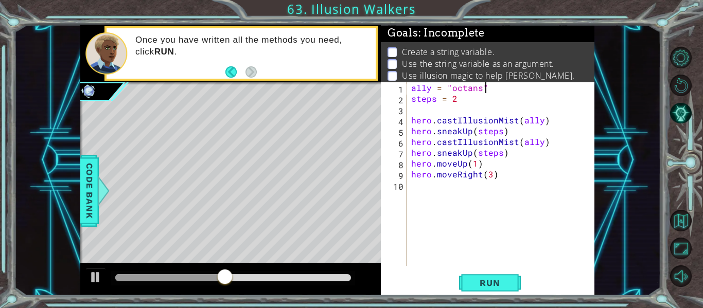
scroll to position [0, 4]
click at [483, 285] on span "Run" at bounding box center [489, 283] width 41 height 10
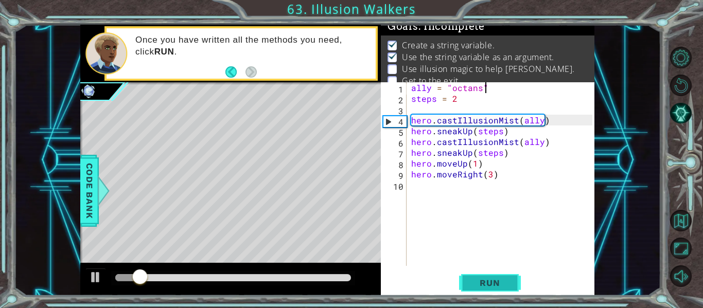
scroll to position [8, 0]
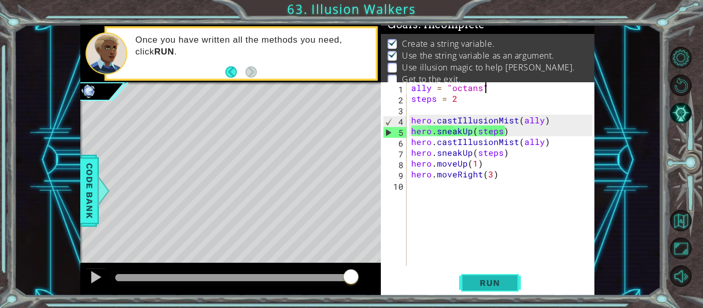
click at [483, 285] on span "Run" at bounding box center [489, 283] width 41 height 10
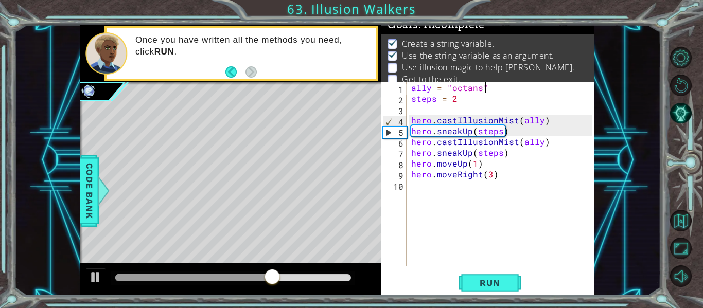
click at [457, 84] on div "ally = "octans" steps = 2 hero . castIllusionMist ( ally ) hero . sneakUp ( ste…" at bounding box center [503, 184] width 188 height 205
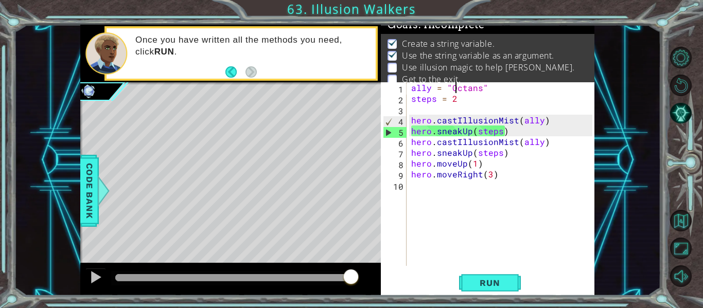
scroll to position [0, 3]
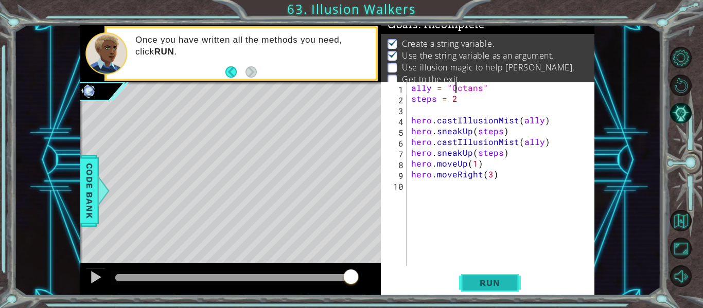
type textarea "ally = "Octans""
click at [506, 278] on span "Run" at bounding box center [489, 283] width 41 height 10
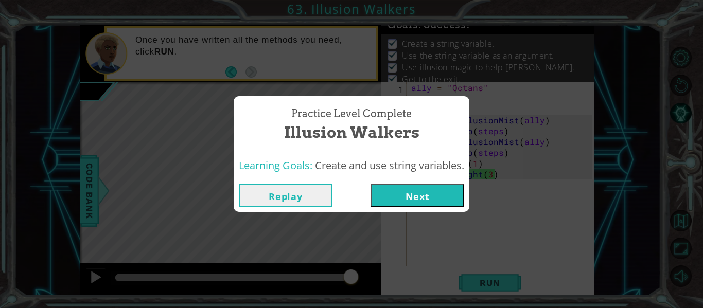
click at [410, 191] on button "Next" at bounding box center [418, 195] width 94 height 23
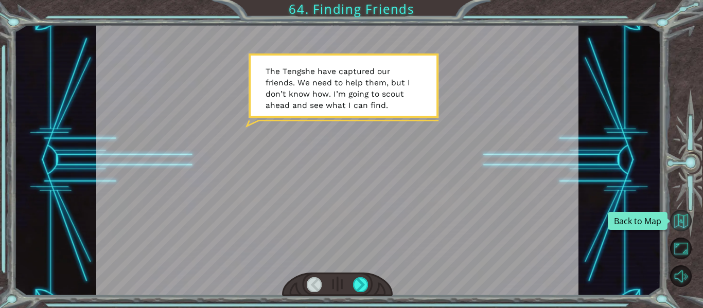
click at [681, 228] on button "Back to Map" at bounding box center [681, 221] width 22 height 22
